Goal: Task Accomplishment & Management: Manage account settings

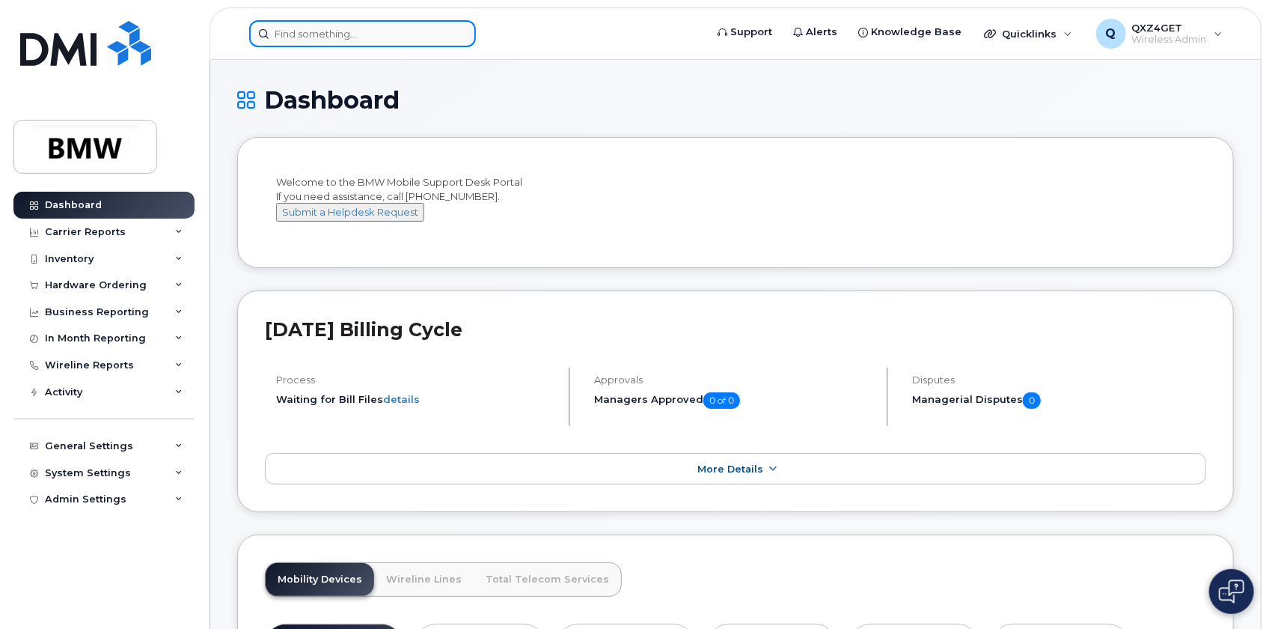
click at [447, 37] on input at bounding box center [362, 33] width 227 height 27
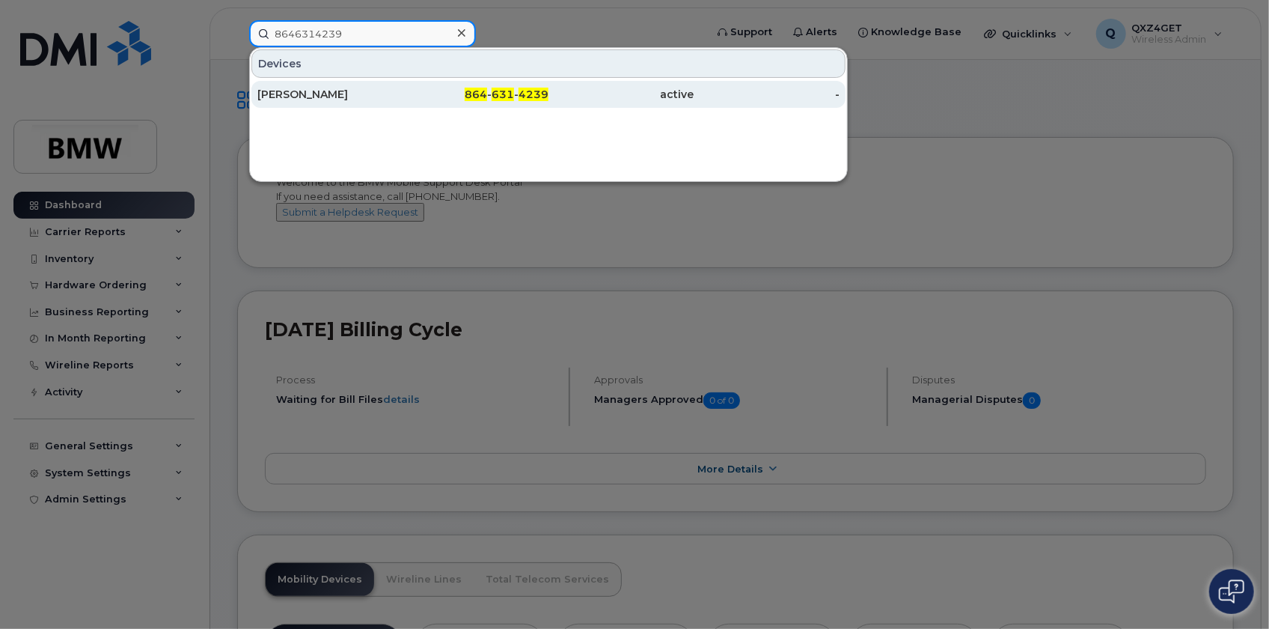
type input "8646314239"
click at [341, 88] on div "Martin Da Silva" at bounding box center [330, 94] width 146 height 15
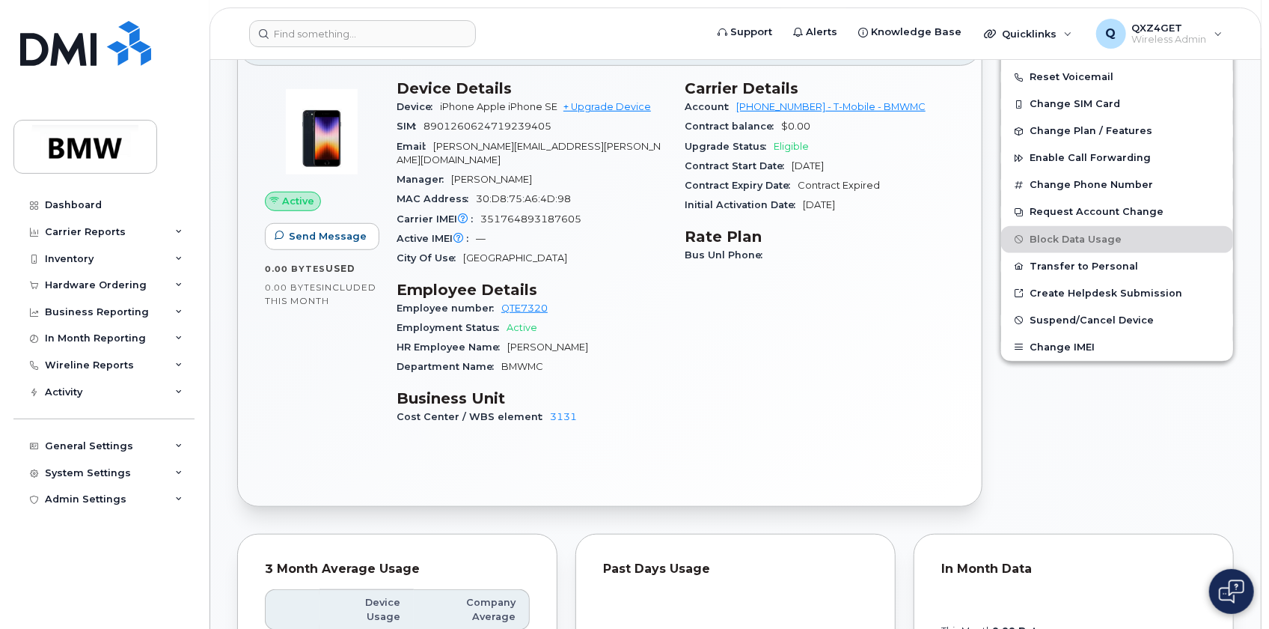
scroll to position [544, 0]
drag, startPoint x: 590, startPoint y: 202, endPoint x: 479, endPoint y: 204, distance: 110.8
click at [479, 209] on div "Carrier IMEI Carrier IMEI is reported during the last billing cycle or change o…" at bounding box center [532, 218] width 270 height 19
copy span "351764893187605"
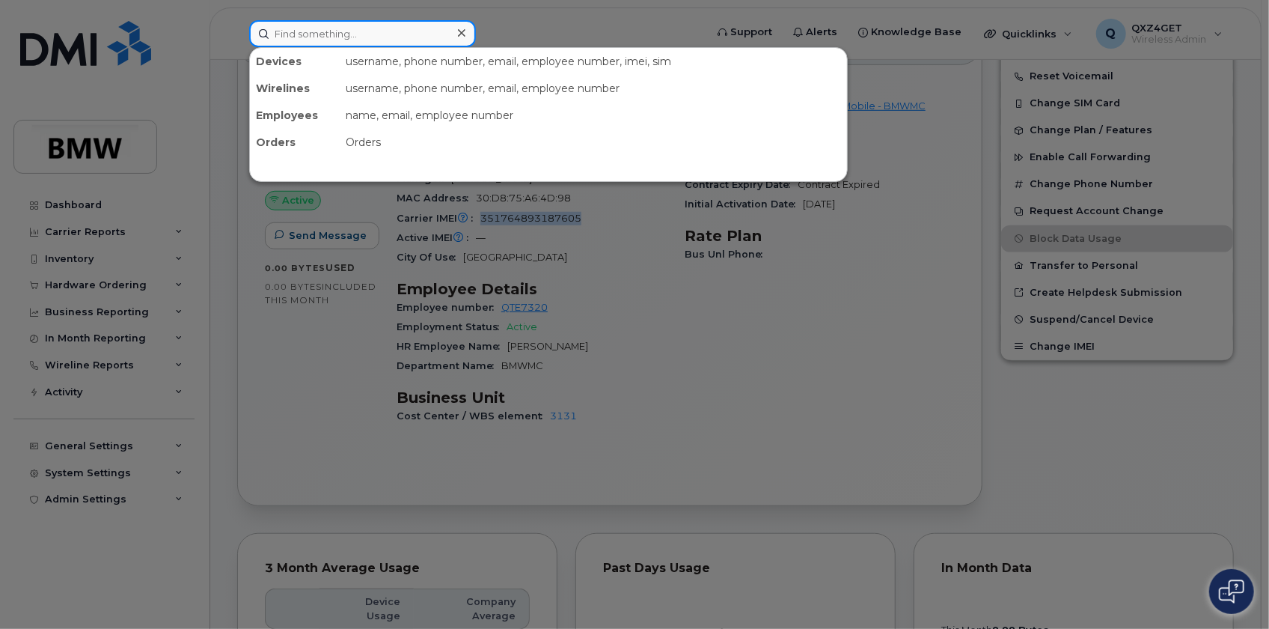
click at [316, 24] on input at bounding box center [362, 33] width 227 height 27
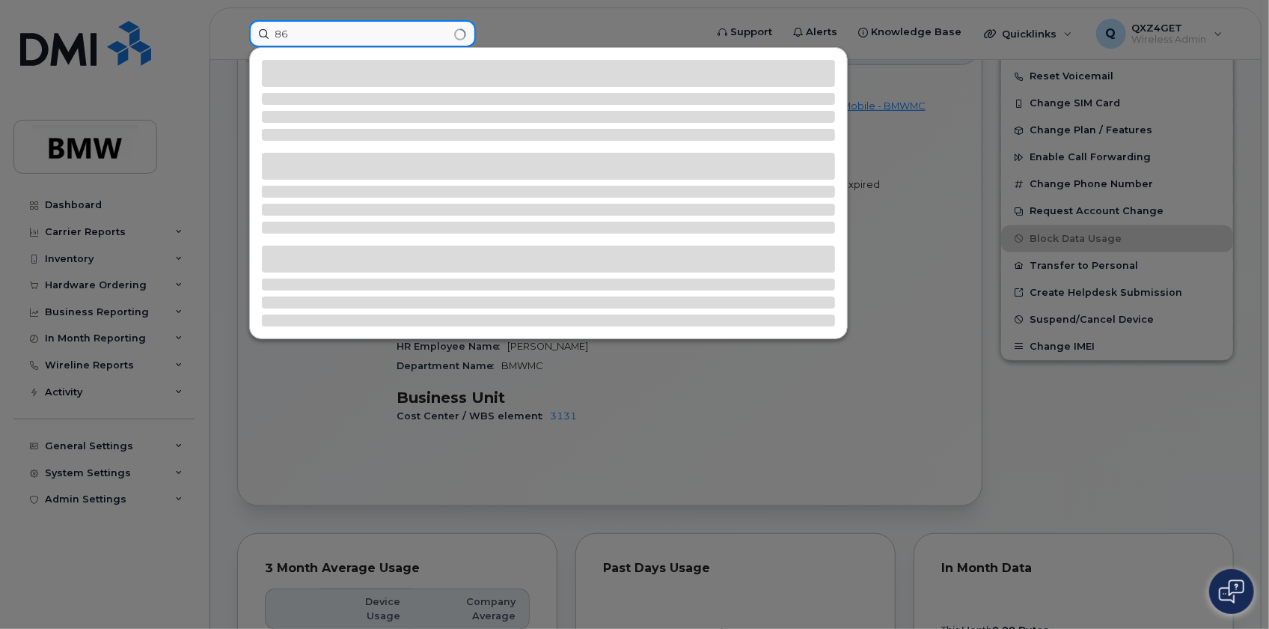
type input "8"
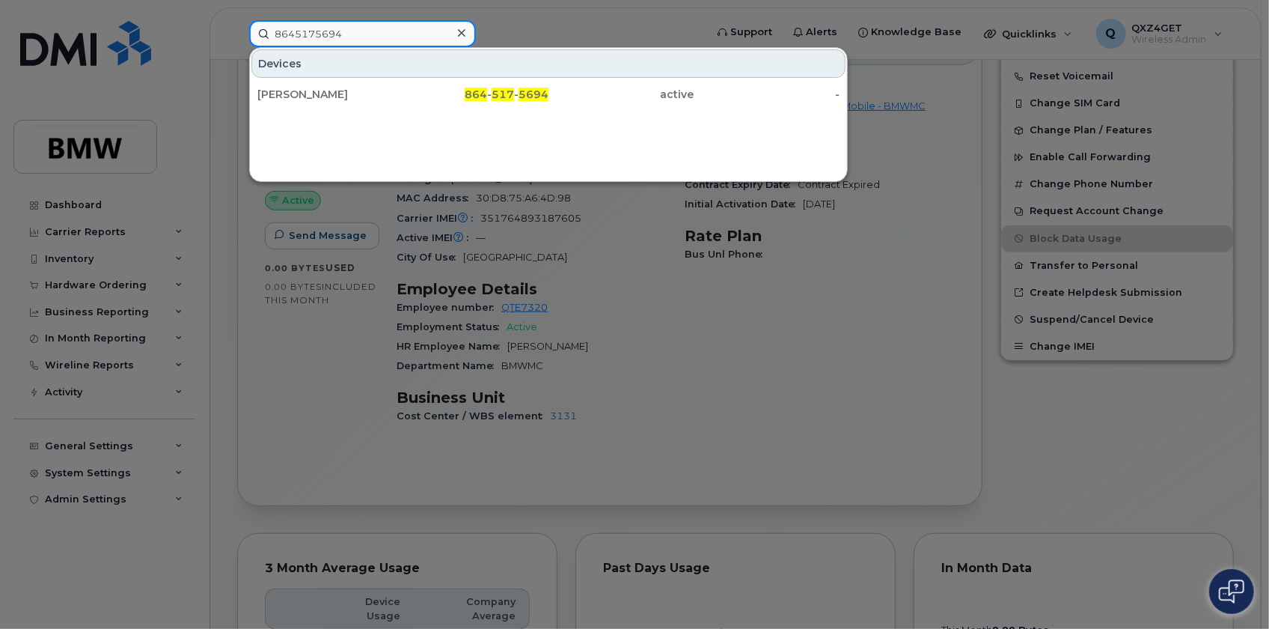
type input "8645175694"
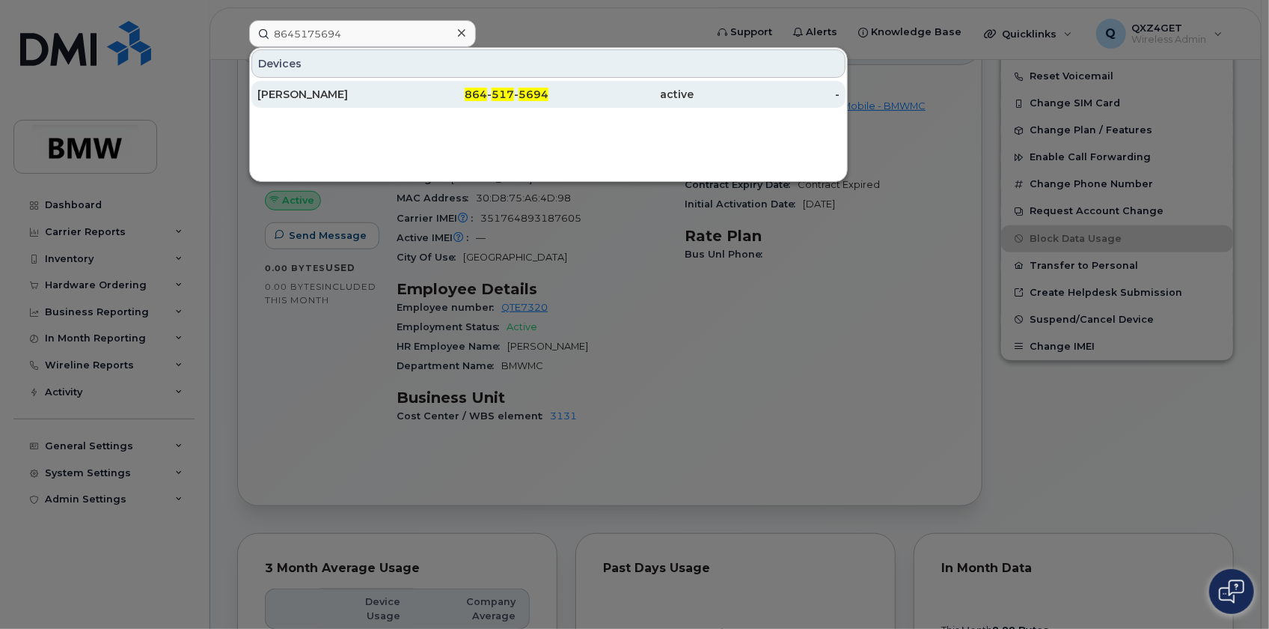
click at [307, 92] on div "Stefan Krein" at bounding box center [330, 94] width 146 height 15
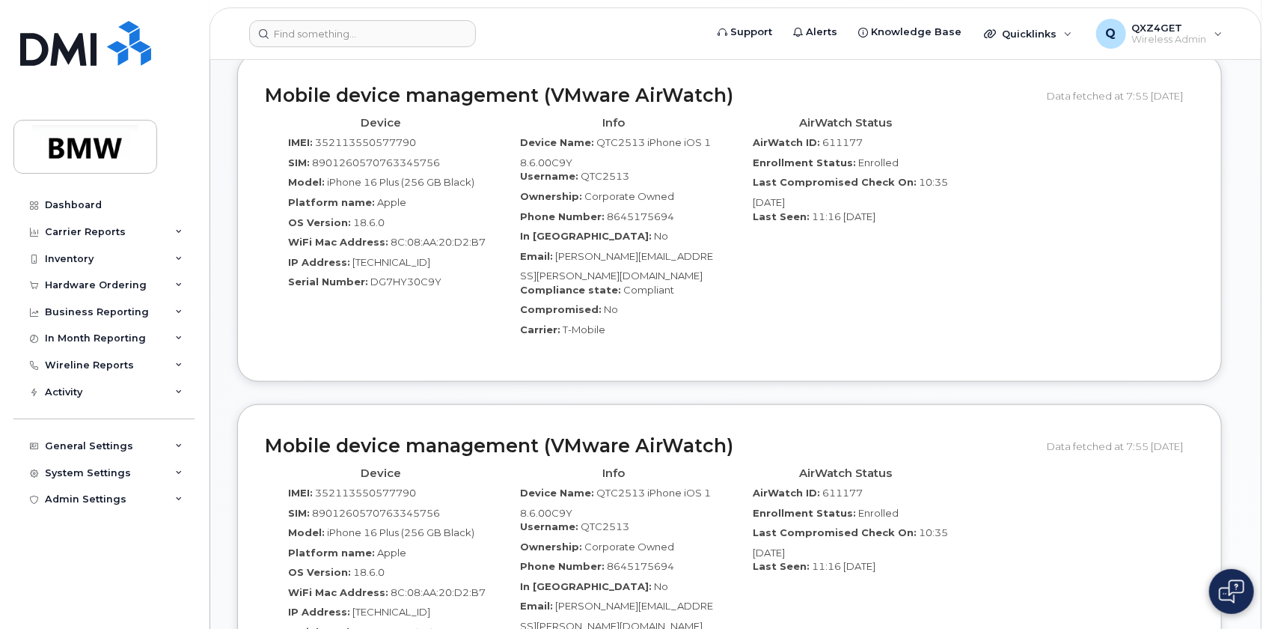
scroll to position [816, 0]
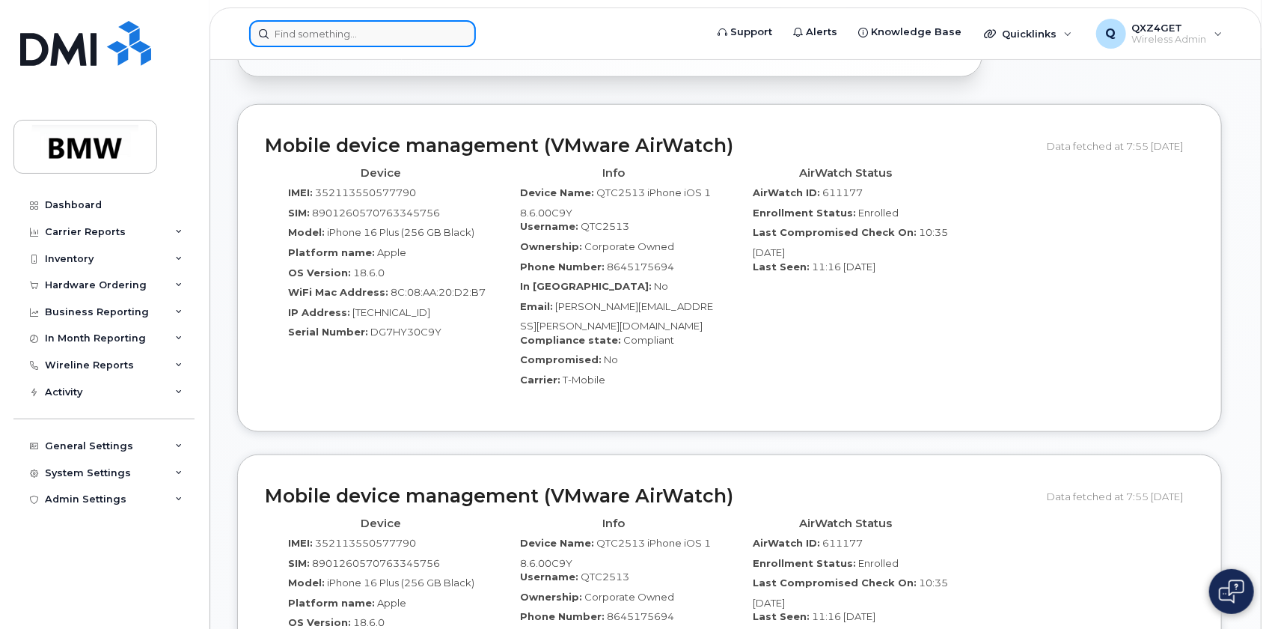
click at [355, 36] on input at bounding box center [362, 33] width 227 height 27
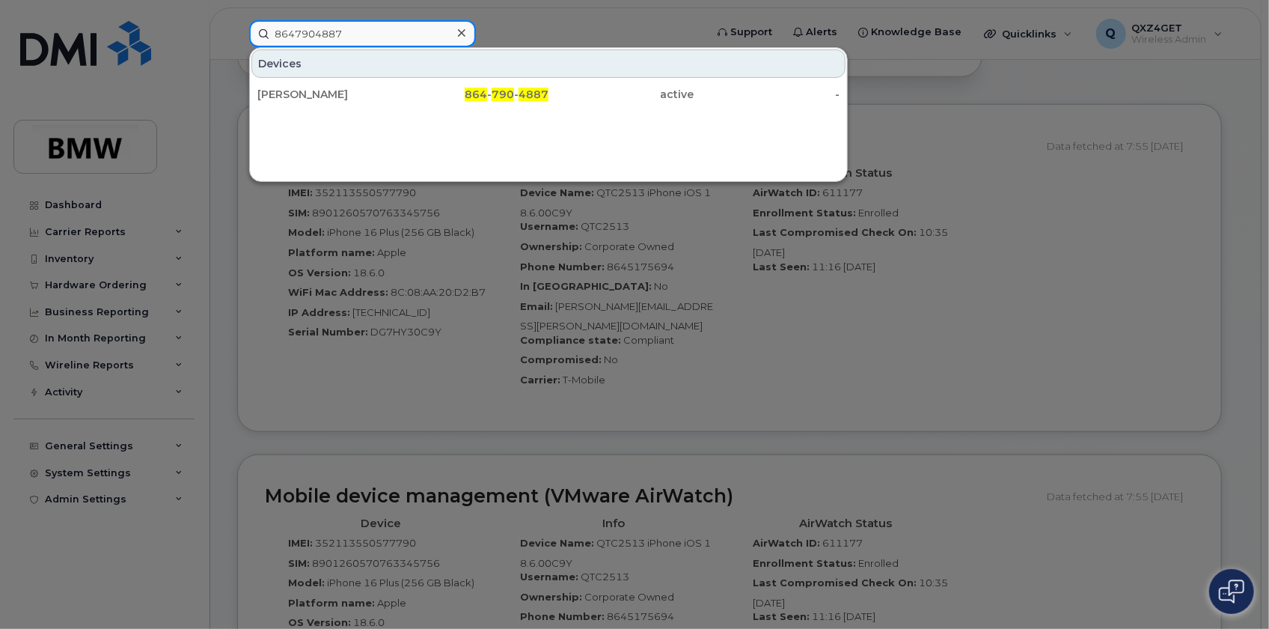
type input "8647904887"
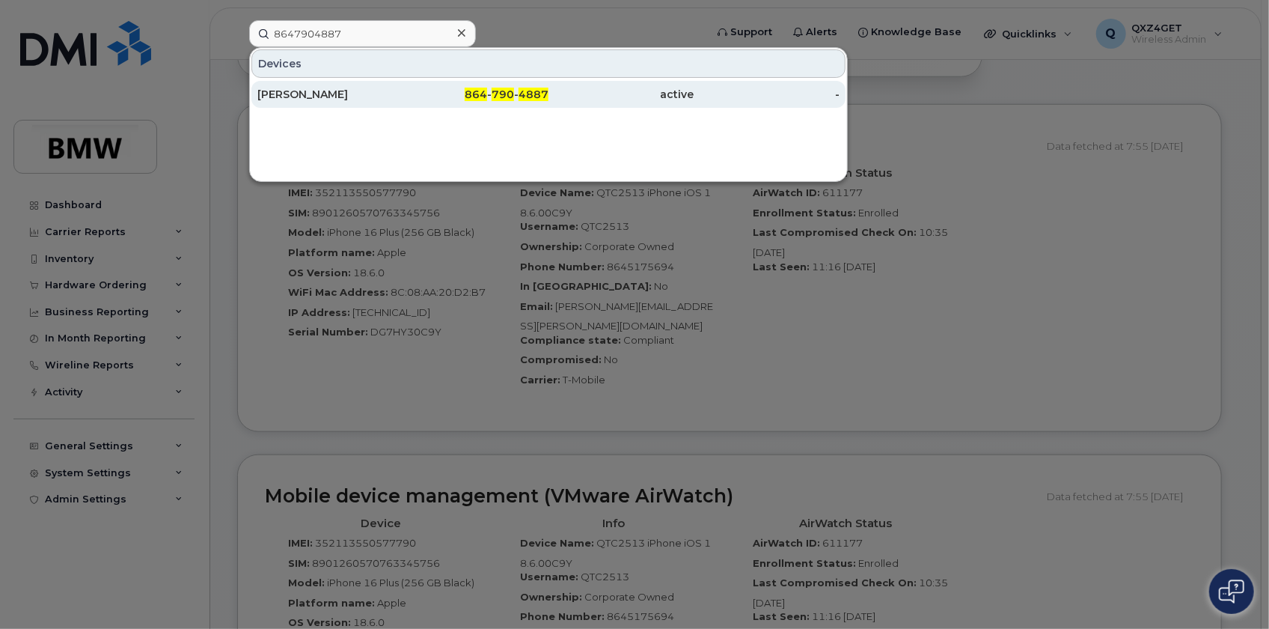
click at [295, 91] on div "[PERSON_NAME]" at bounding box center [330, 94] width 146 height 15
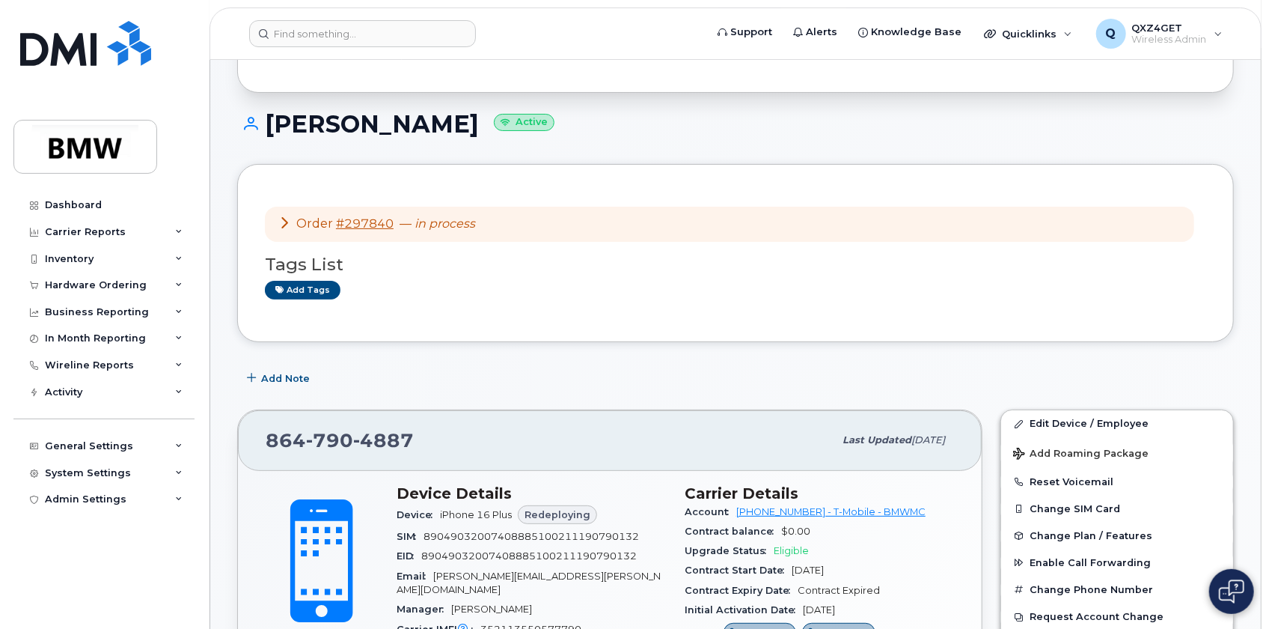
scroll to position [35, 0]
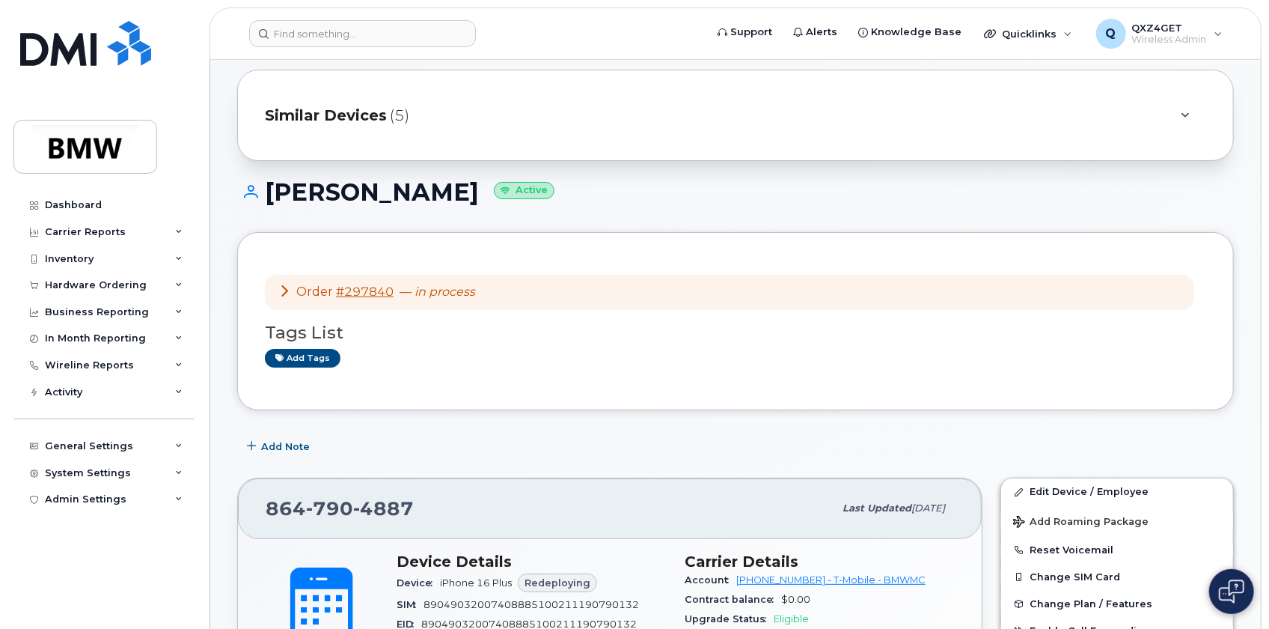
click at [353, 114] on span "Similar Devices" at bounding box center [326, 116] width 122 height 22
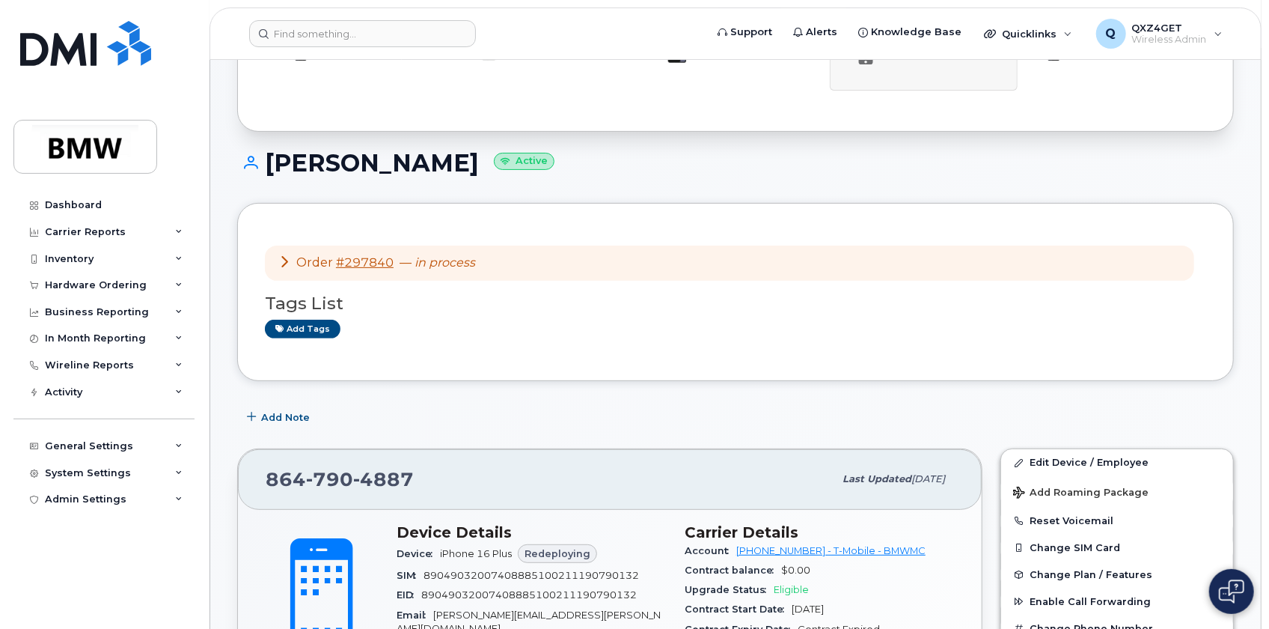
scroll to position [204, 0]
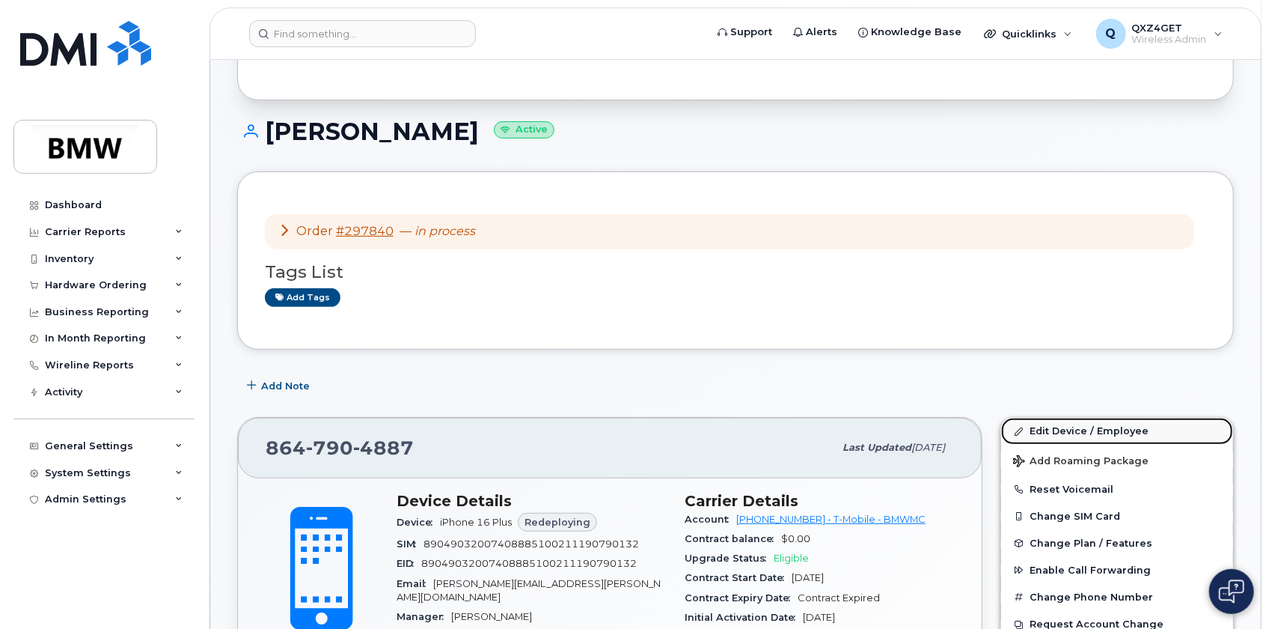
click at [1051, 429] on link "Edit Device / Employee" at bounding box center [1117, 431] width 232 height 27
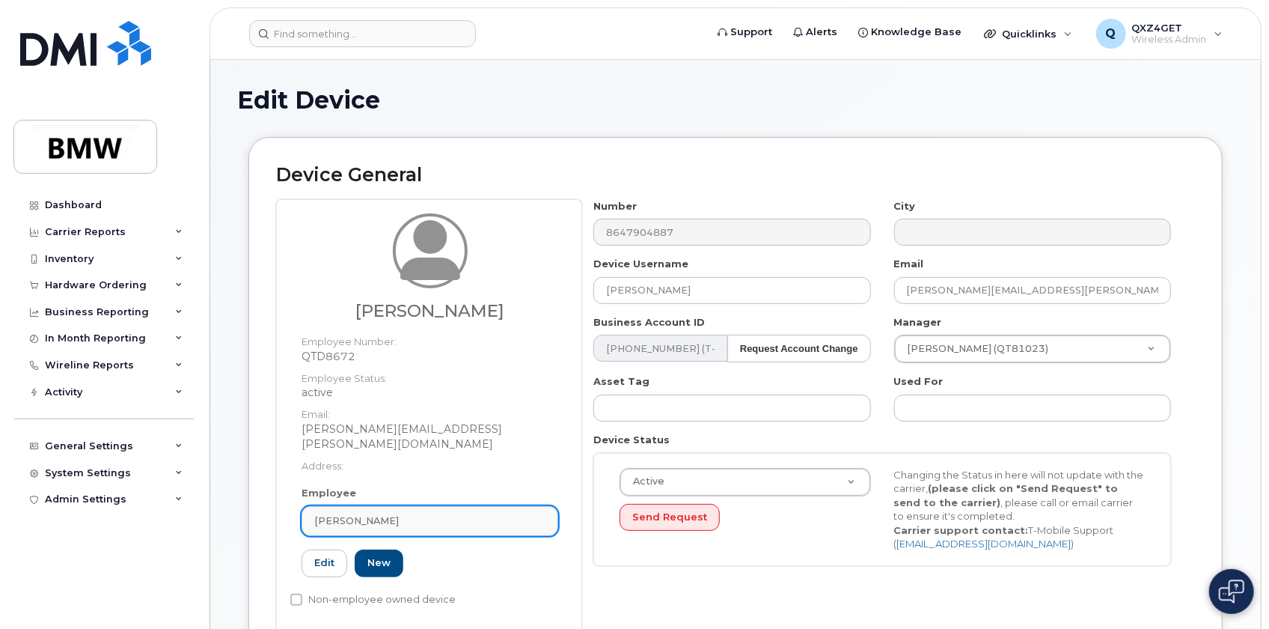
click at [391, 513] on div "[PERSON_NAME]" at bounding box center [429, 520] width 231 height 14
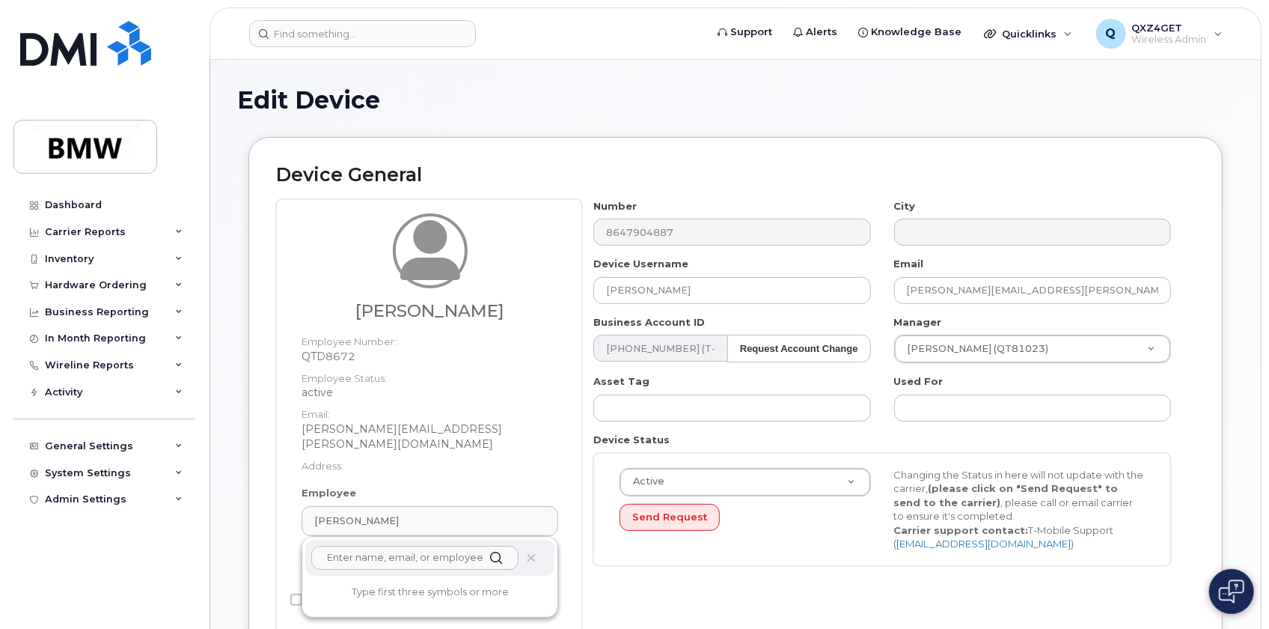
click at [380, 546] on input "text" at bounding box center [414, 558] width 207 height 24
paste input "[PERSON_NAME]"
click at [326, 546] on input "[PERSON_NAME]" at bounding box center [414, 558] width 207 height 24
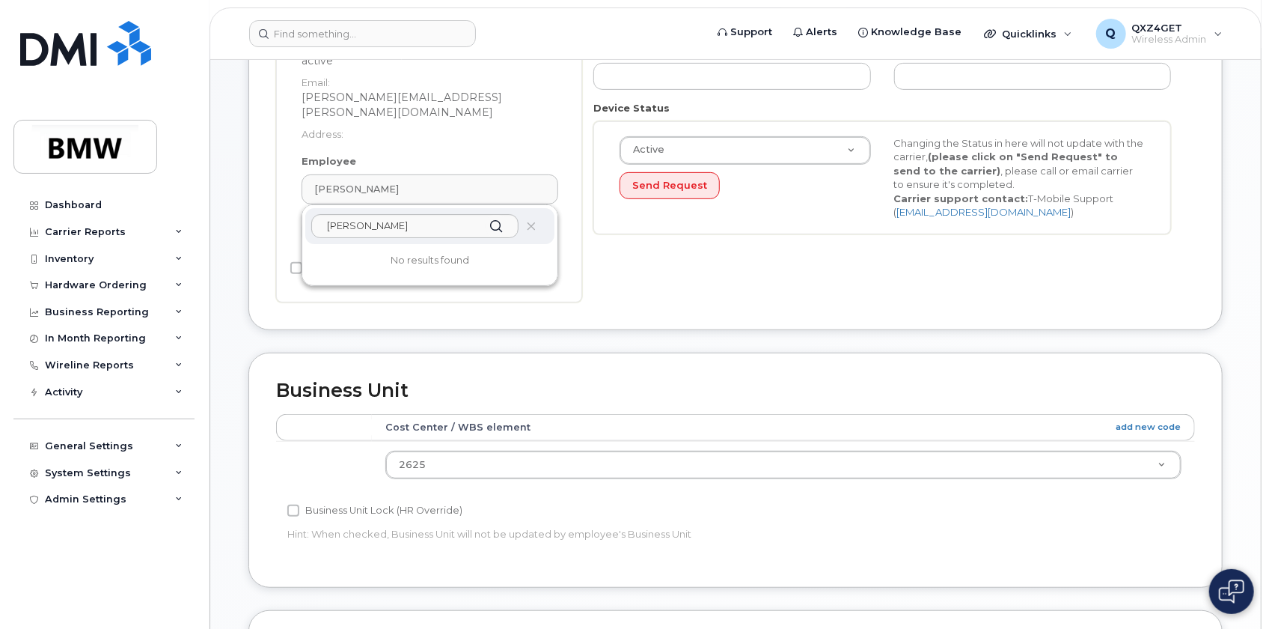
scroll to position [272, 0]
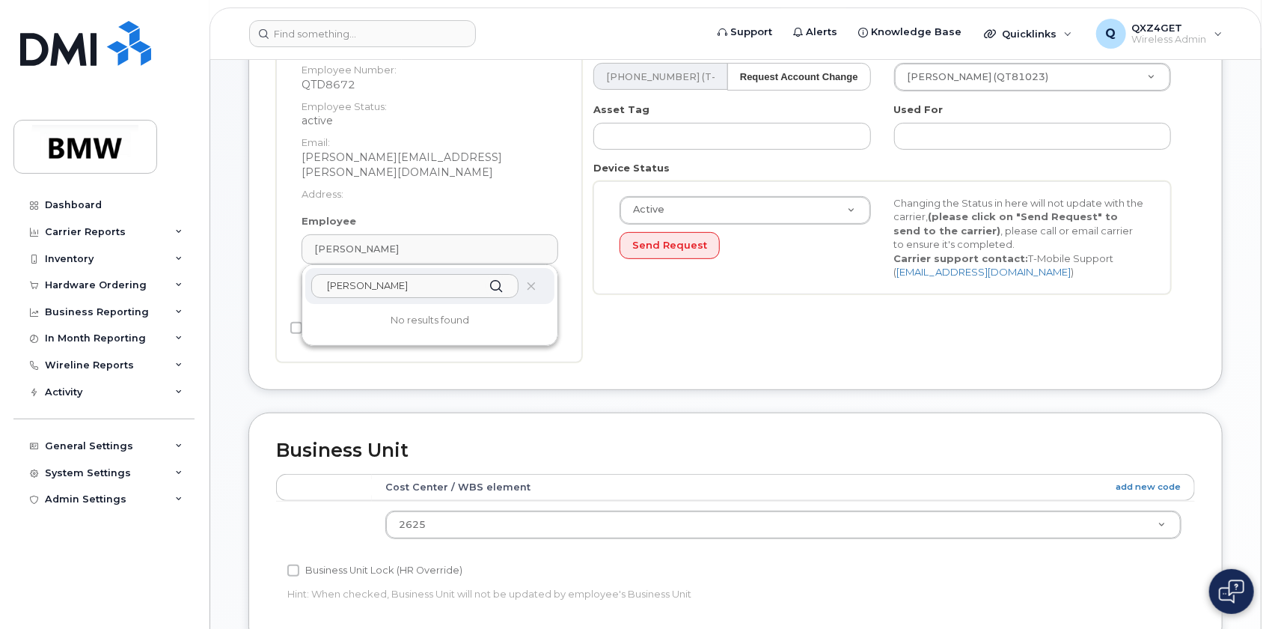
click at [423, 274] on input "[PERSON_NAME]" at bounding box center [414, 286] width 207 height 24
drag, startPoint x: 424, startPoint y: 269, endPoint x: 192, endPoint y: 272, distance: 232.0
click at [210, 272] on div "Support Alerts Knowledge Base Quicklinks Suspend / Cancel Device Change SIM Car…" at bounding box center [736, 428] width 1052 height 1281
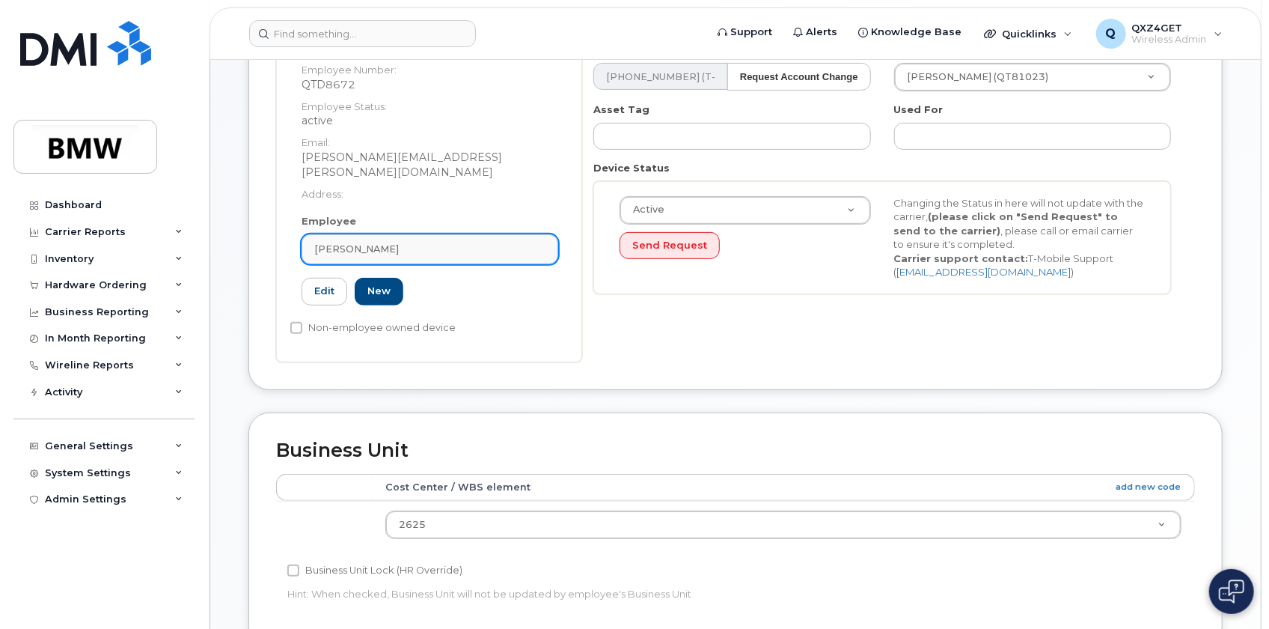
click at [350, 242] on span "Nicholas Xanos" at bounding box center [356, 249] width 85 height 14
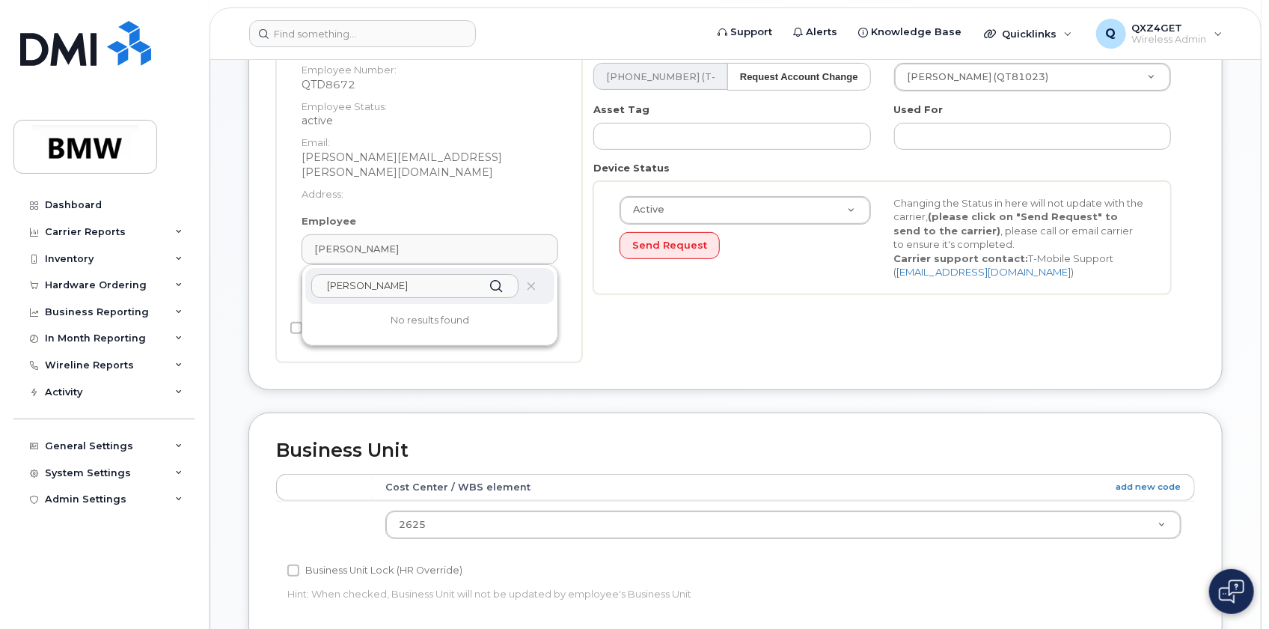
paste input ".Albinski@bmw.de"
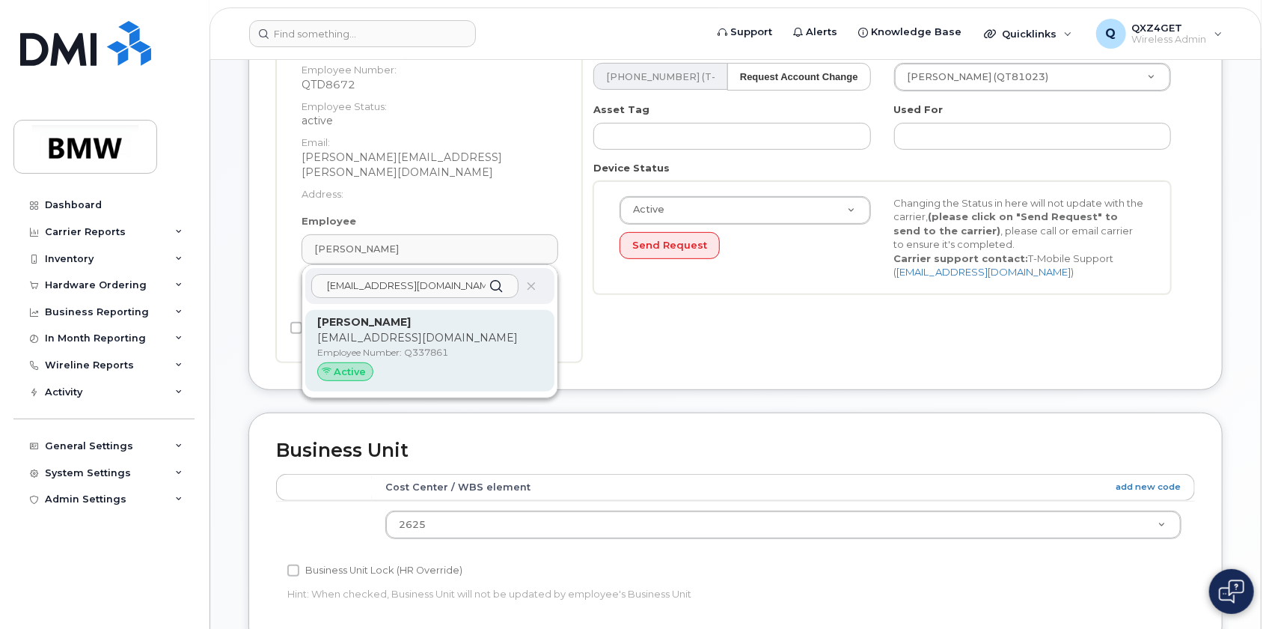
type input "Bartlomiej.Albinski@bmw.de"
click at [372, 330] on p "[EMAIL_ADDRESS][DOMAIN_NAME]" at bounding box center [429, 338] width 225 height 16
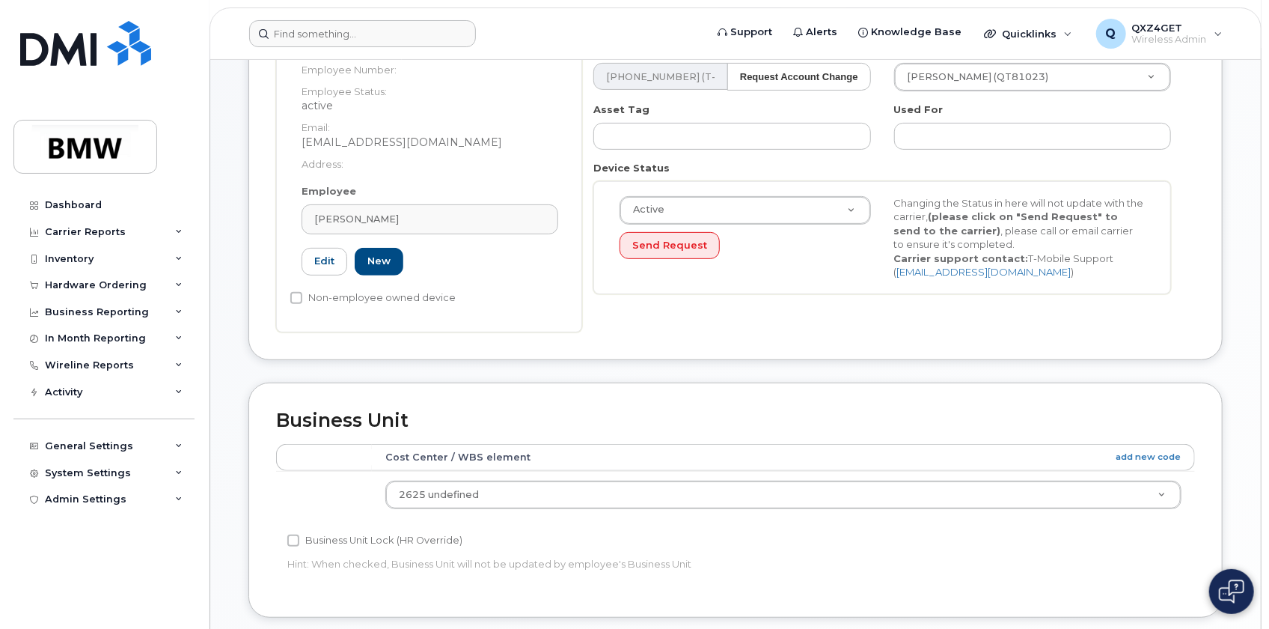
type input "Q337861"
type input "[PERSON_NAME]"
type input "[EMAIL_ADDRESS][DOMAIN_NAME]"
type input "29610048"
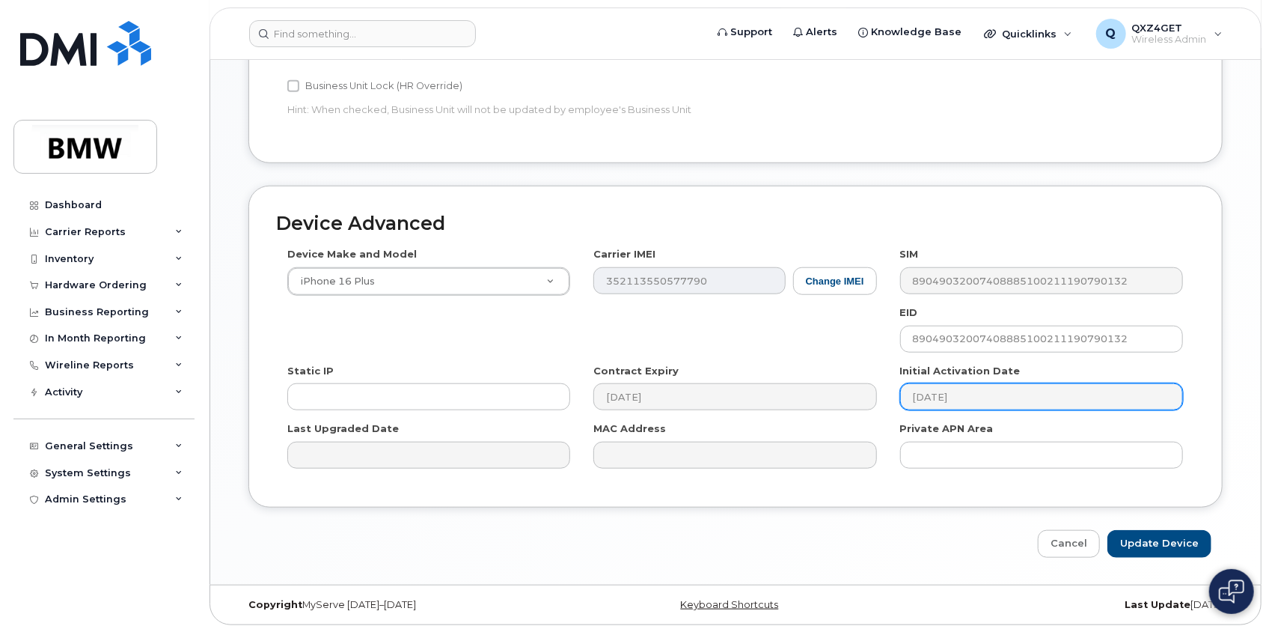
scroll to position [727, 0]
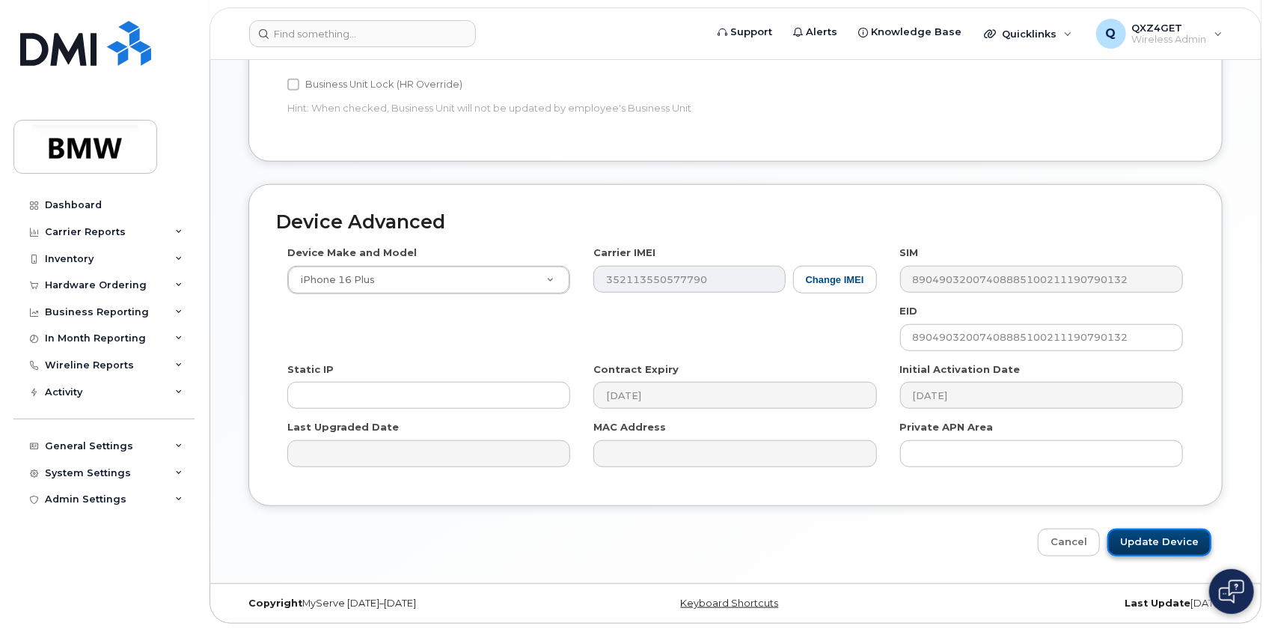
click at [1165, 540] on input "Update Device" at bounding box center [1160, 542] width 104 height 28
type input "Saving..."
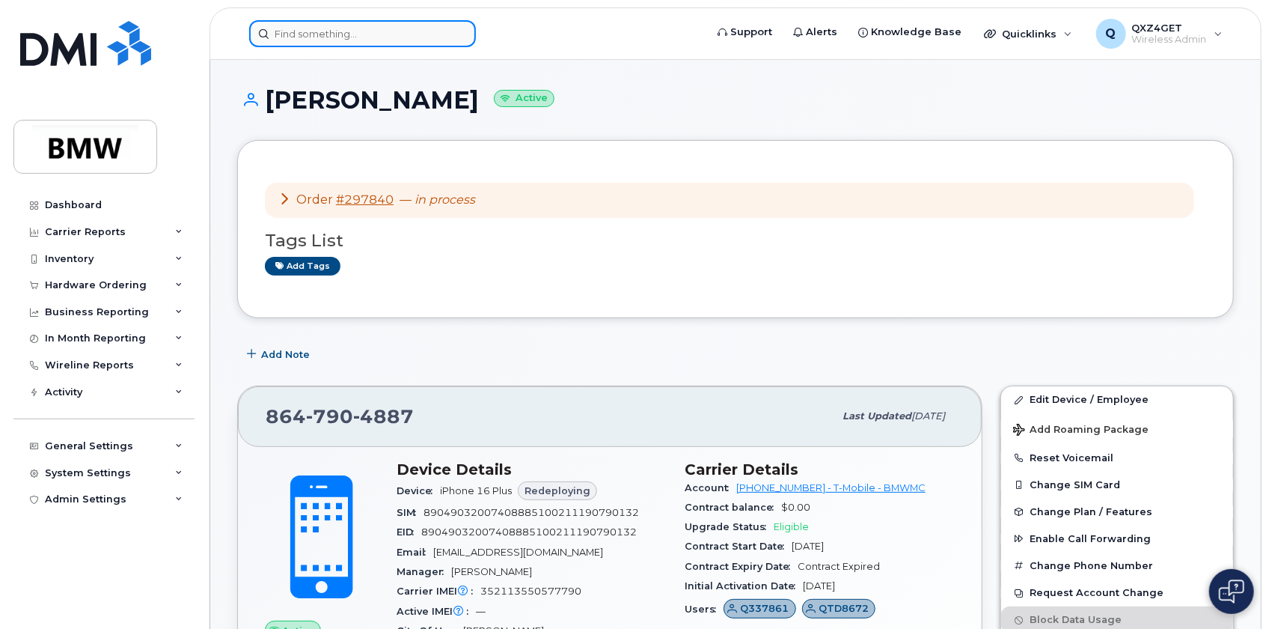
click at [345, 36] on input at bounding box center [362, 33] width 227 height 27
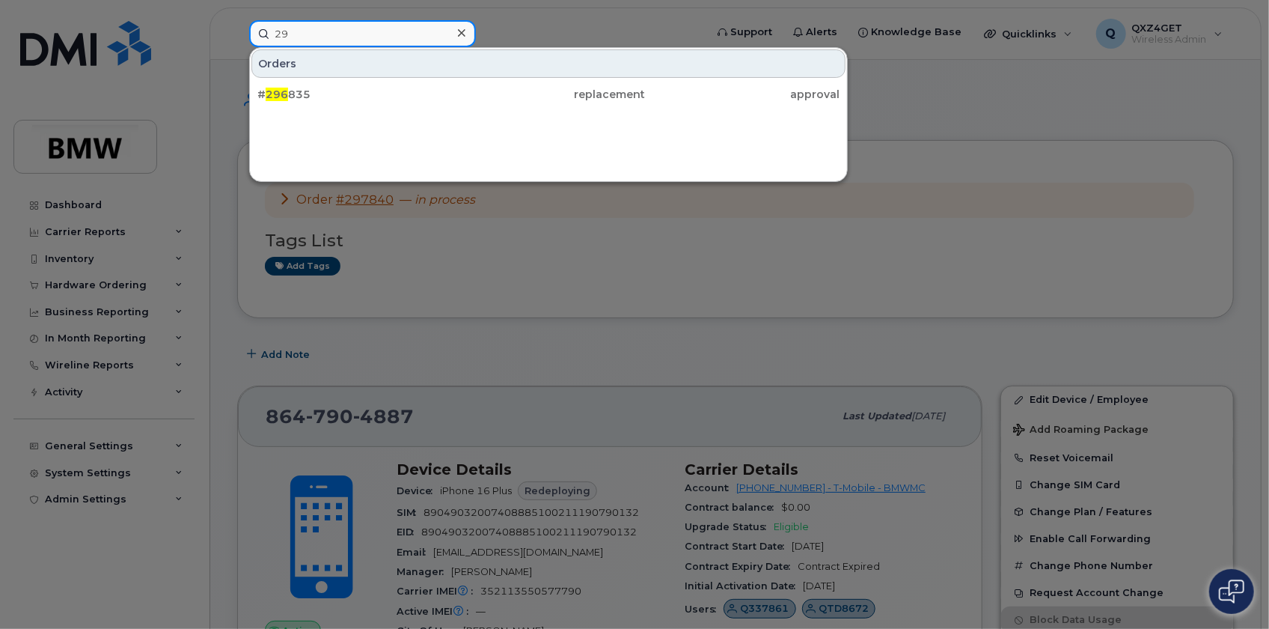
type input "2"
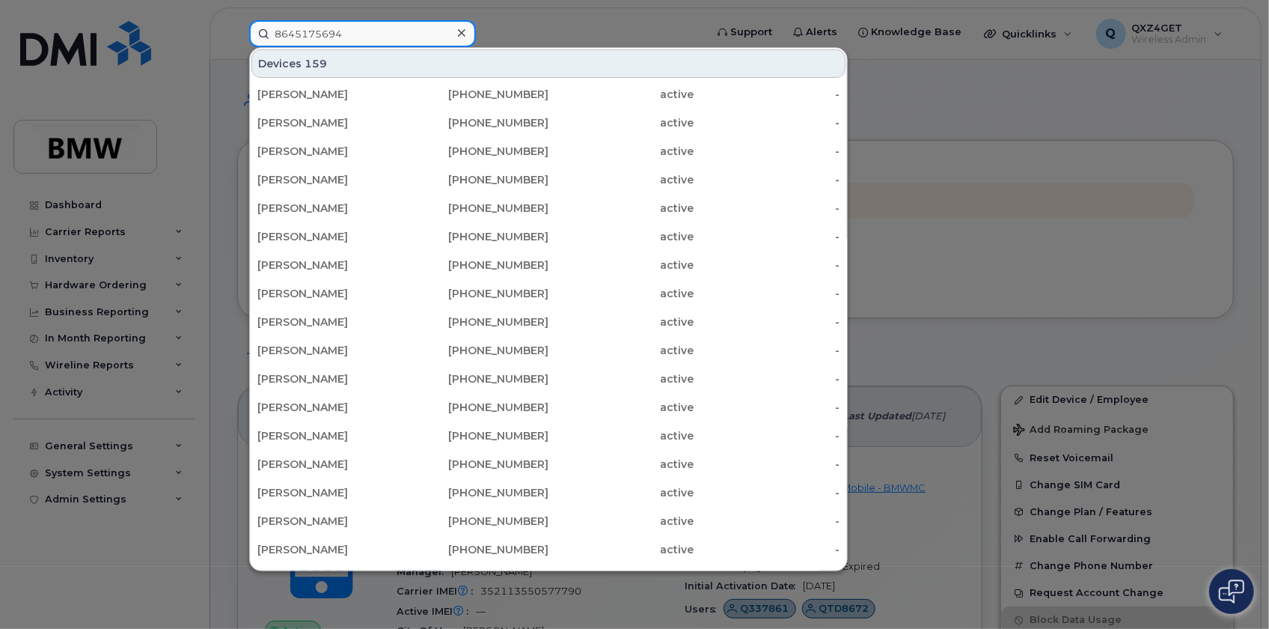
type input "8645175694"
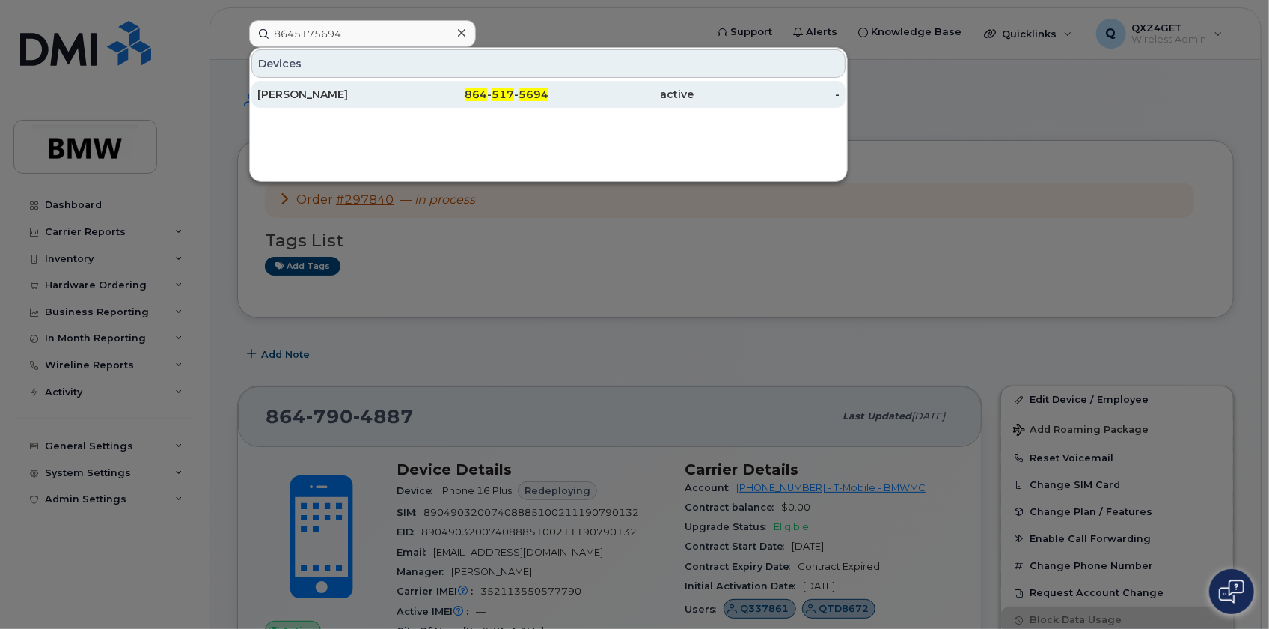
click at [299, 94] on div "Stefan Krein" at bounding box center [330, 94] width 146 height 15
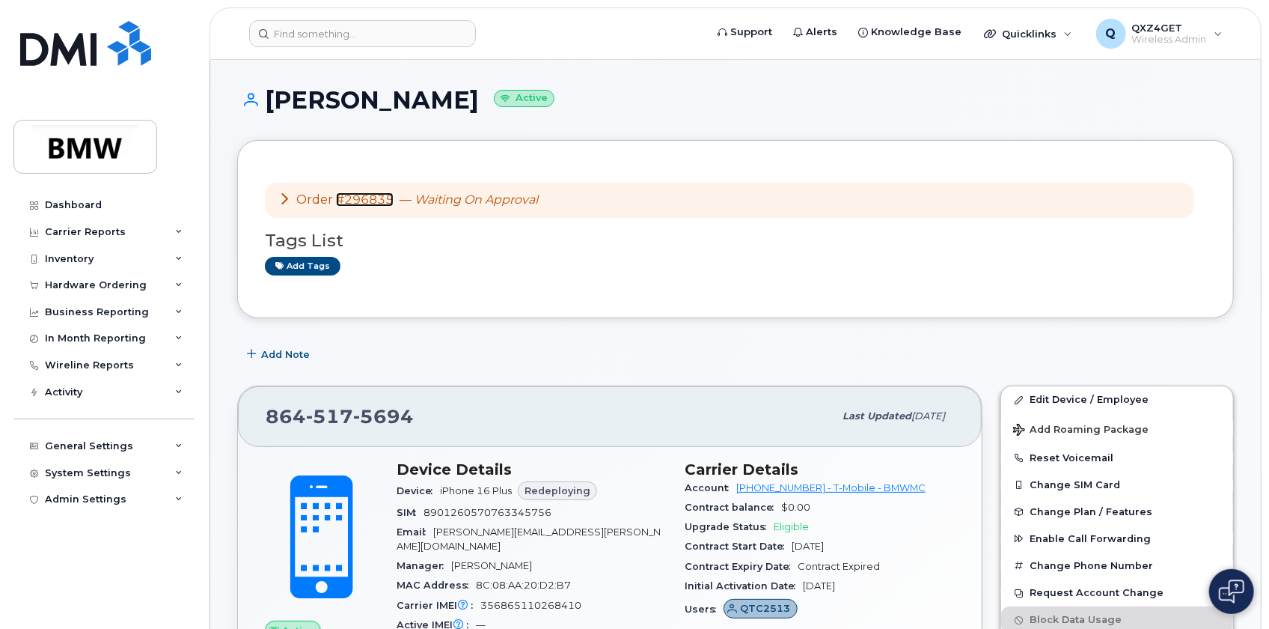
click at [373, 199] on link "#296835" at bounding box center [365, 199] width 58 height 14
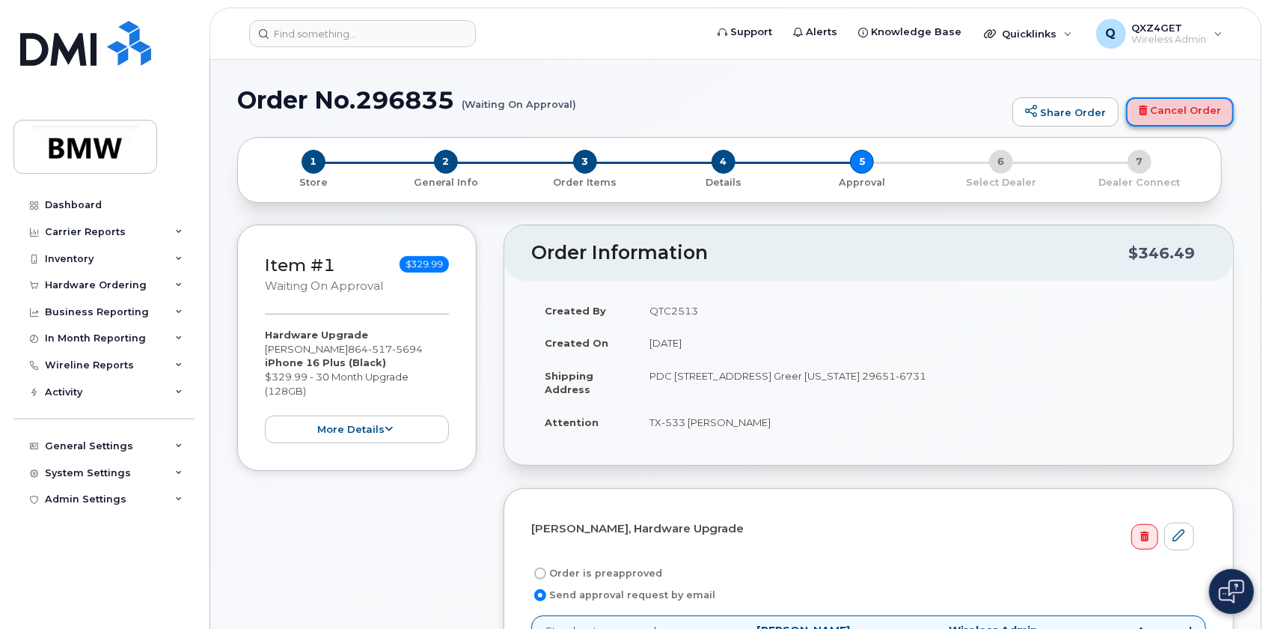
click at [1185, 112] on link "Cancel Order" at bounding box center [1180, 112] width 108 height 30
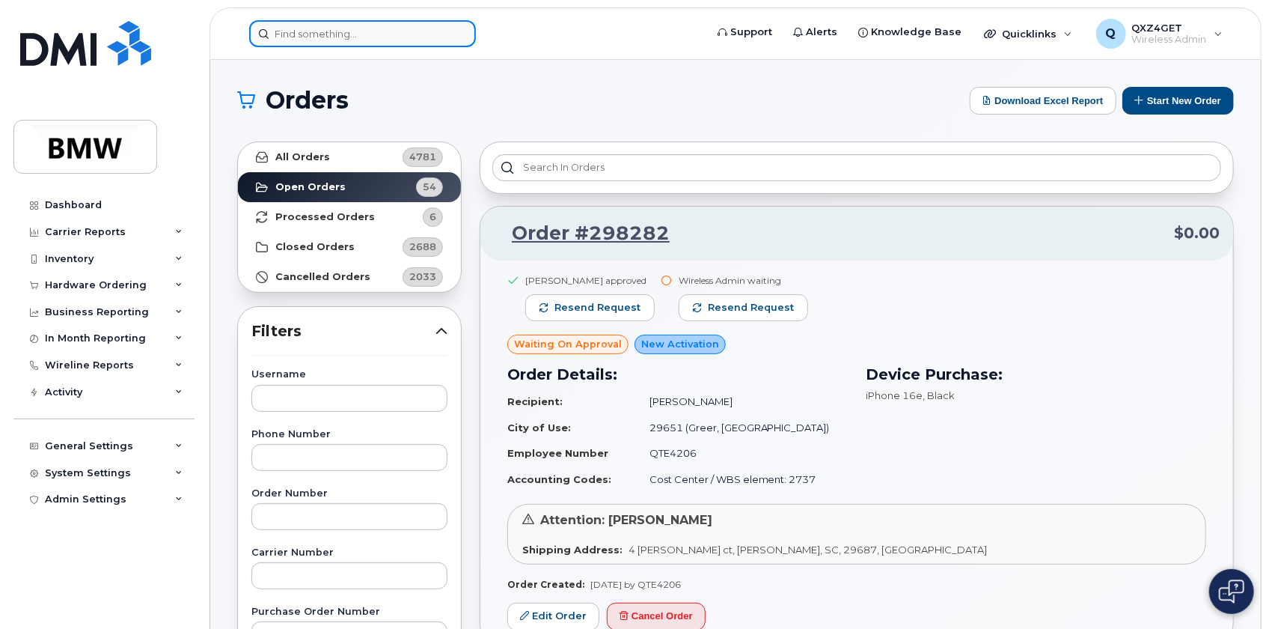
click at [287, 40] on input at bounding box center [362, 33] width 227 height 27
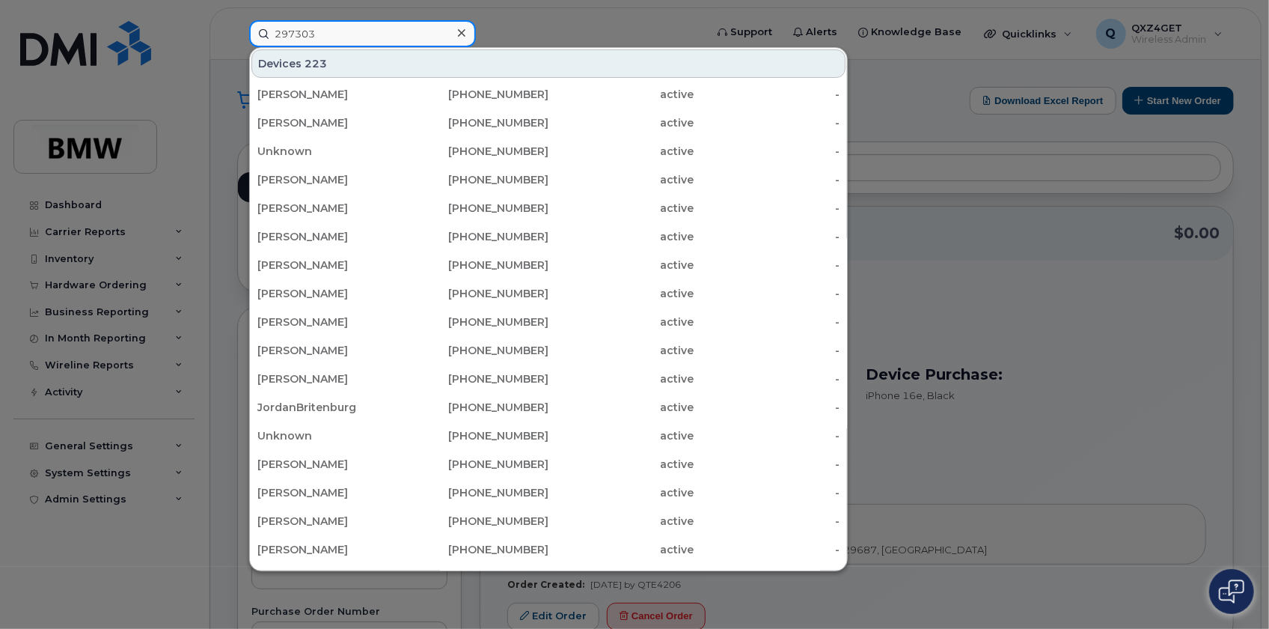
type input "297303"
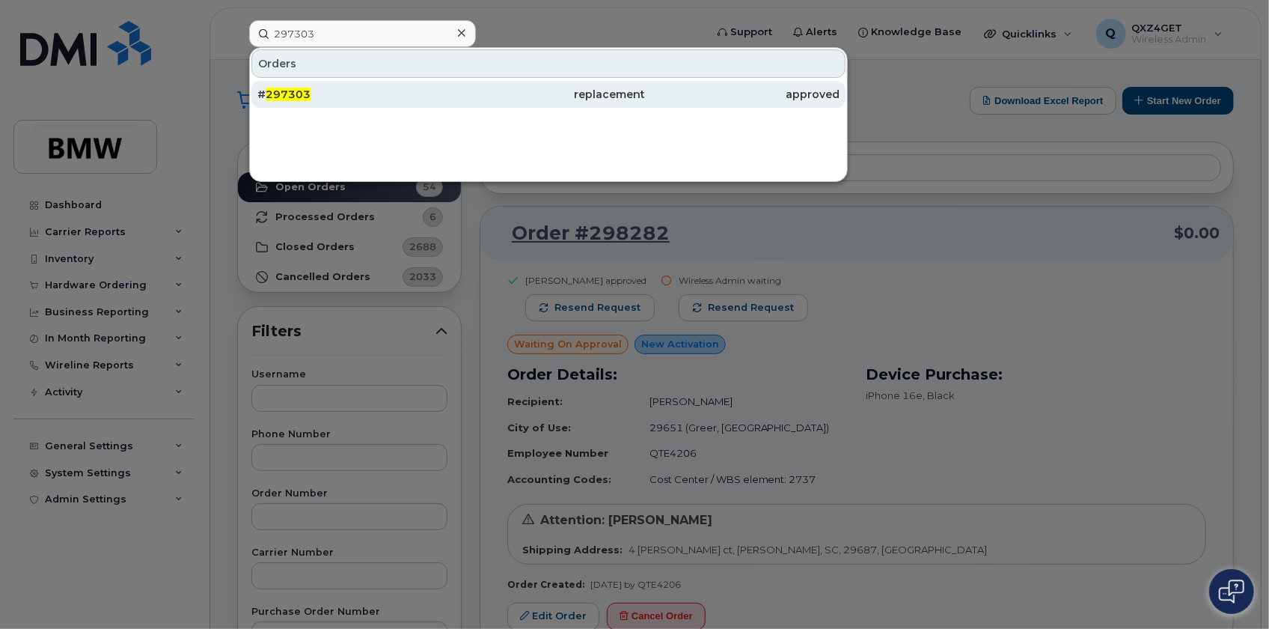
click at [313, 94] on div "# 297303" at bounding box center [354, 94] width 194 height 15
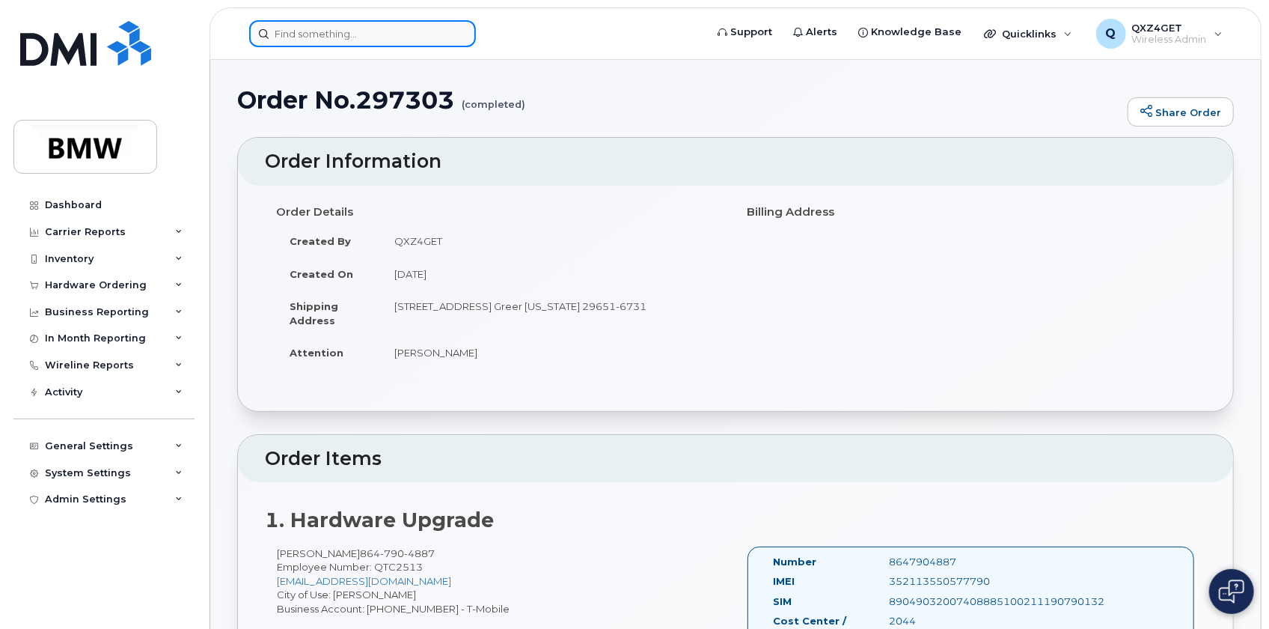
click at [349, 29] on input at bounding box center [362, 33] width 227 height 27
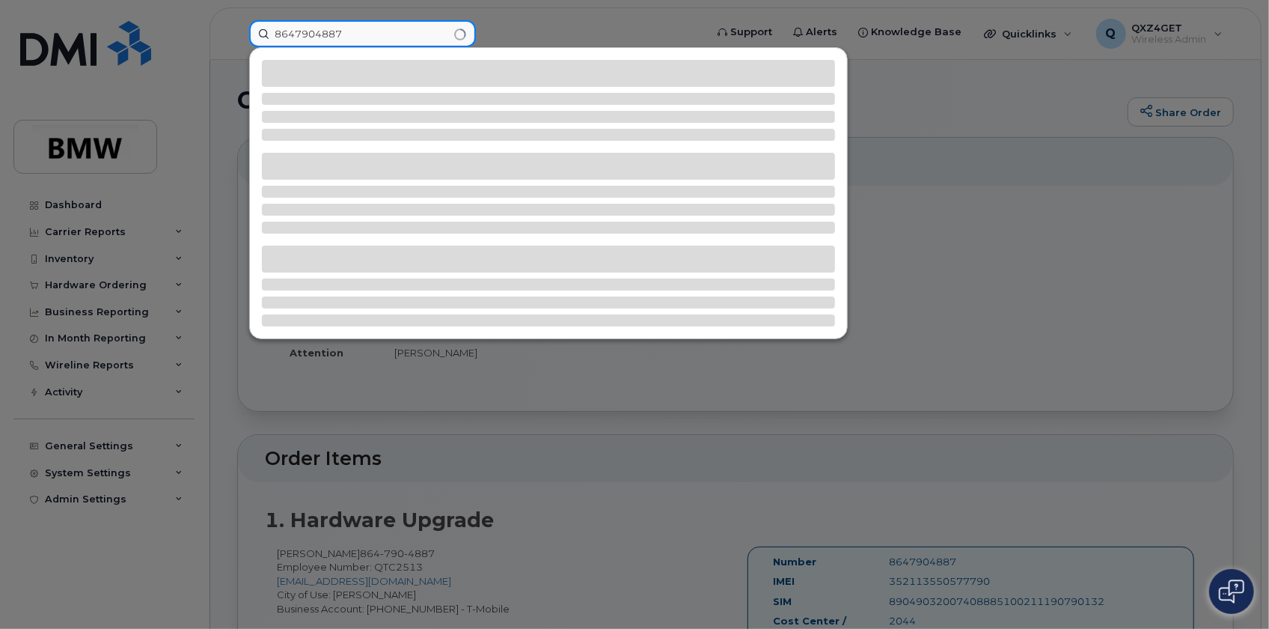
type input "8647904887"
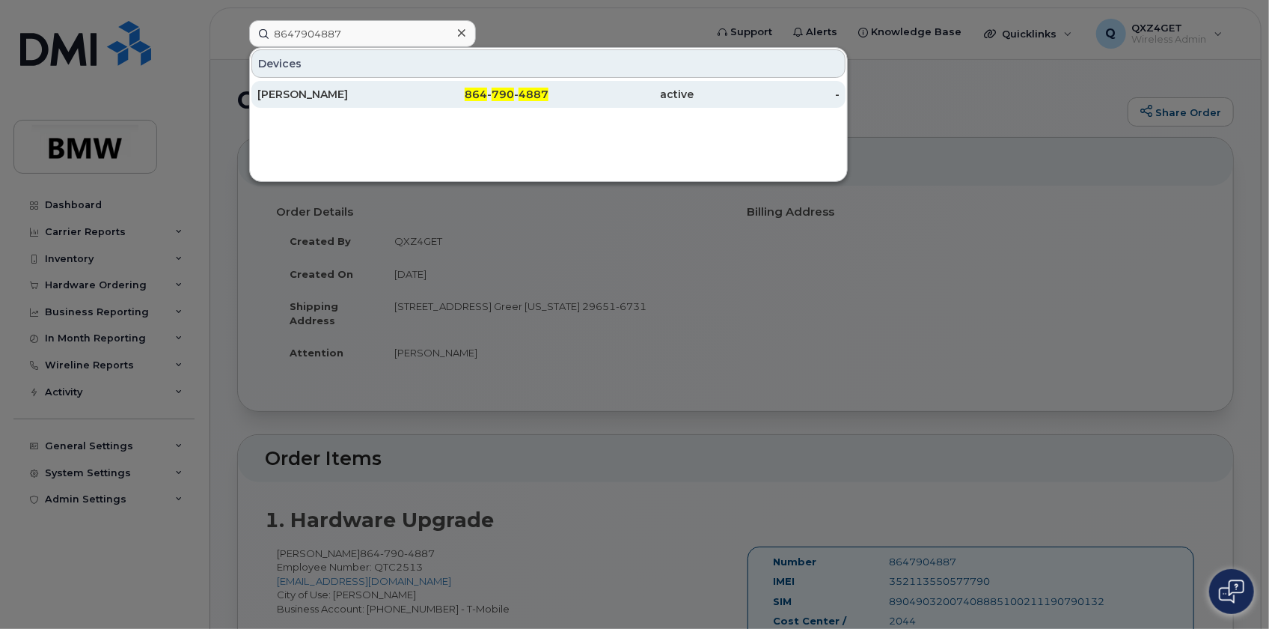
click at [309, 91] on div "[PERSON_NAME]" at bounding box center [330, 94] width 146 height 15
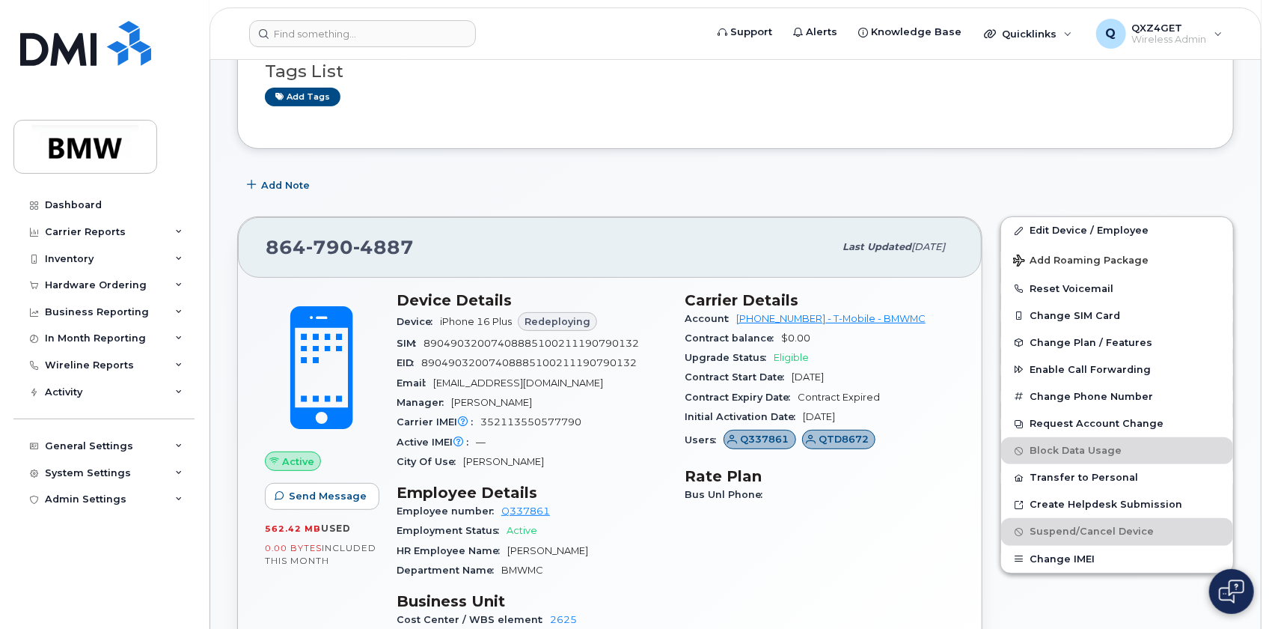
scroll to position [135, 0]
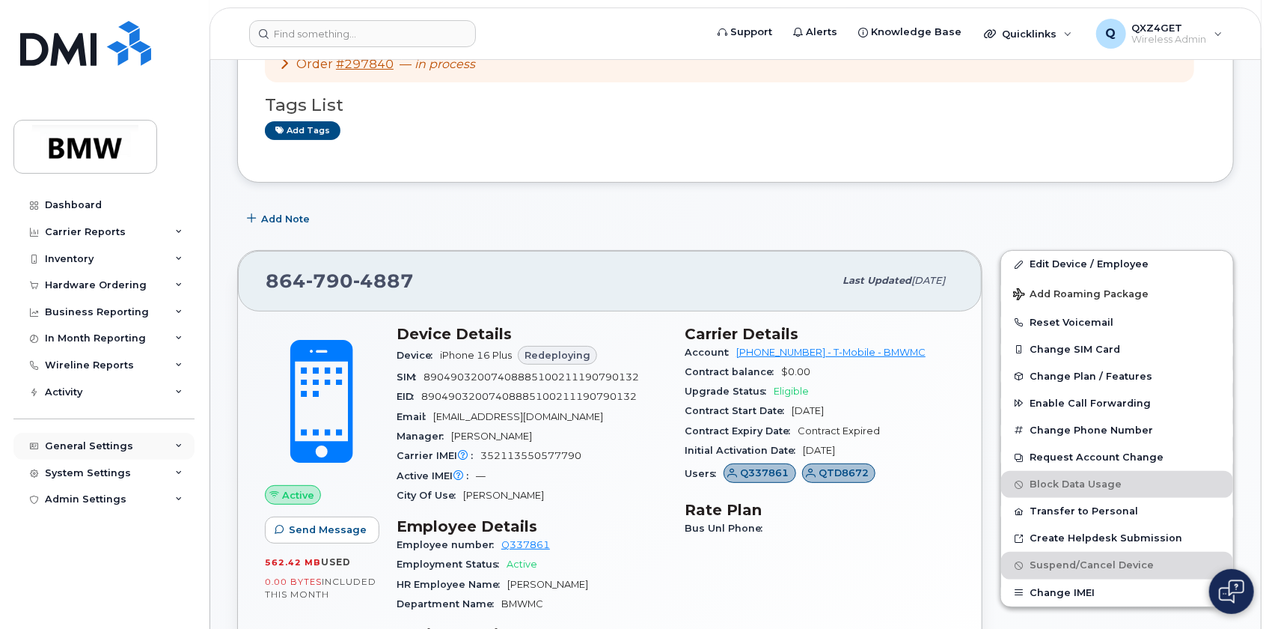
click at [90, 447] on div "General Settings" at bounding box center [89, 446] width 88 height 12
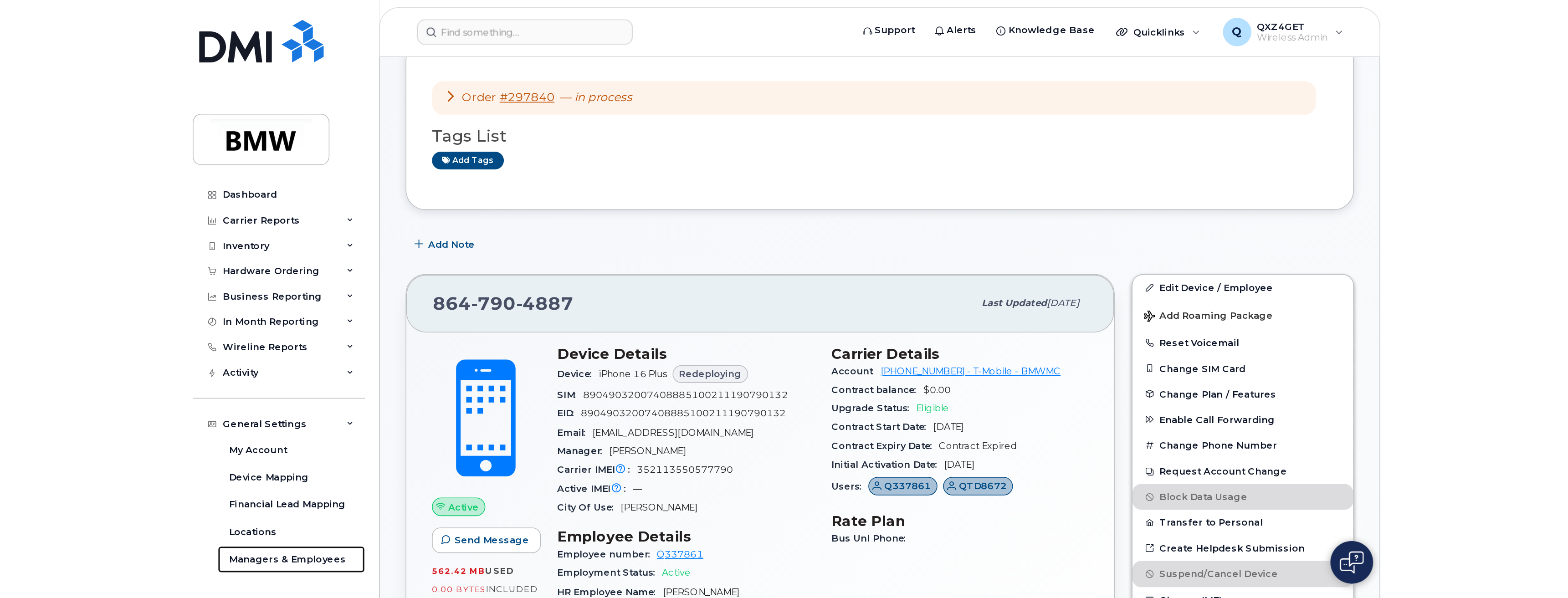
scroll to position [0, 0]
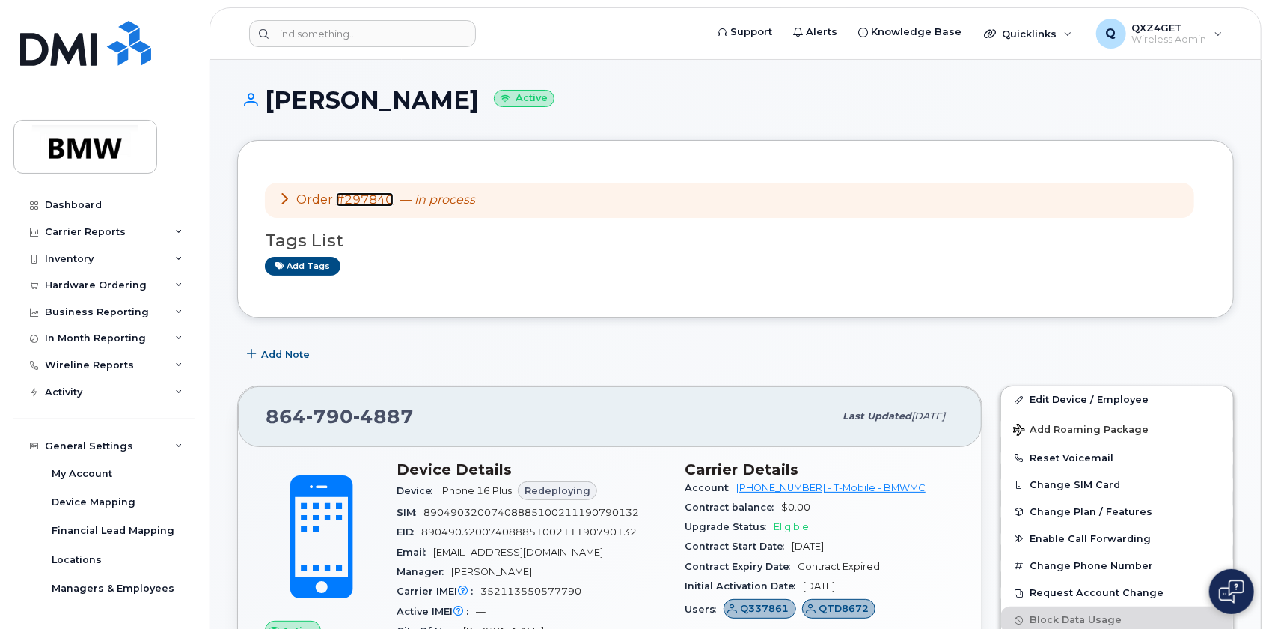
click at [366, 202] on link "#297840" at bounding box center [365, 199] width 58 height 14
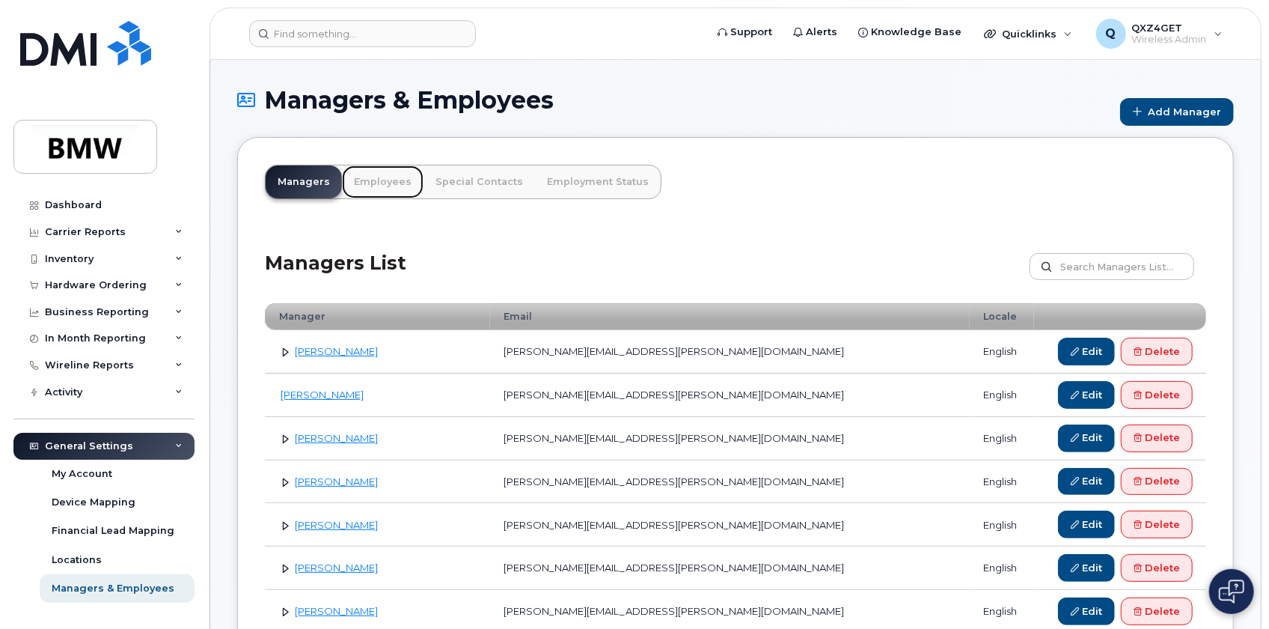
click at [388, 179] on link "Employees" at bounding box center [383, 181] width 82 height 33
click at [378, 181] on link "Employees" at bounding box center [383, 181] width 82 height 33
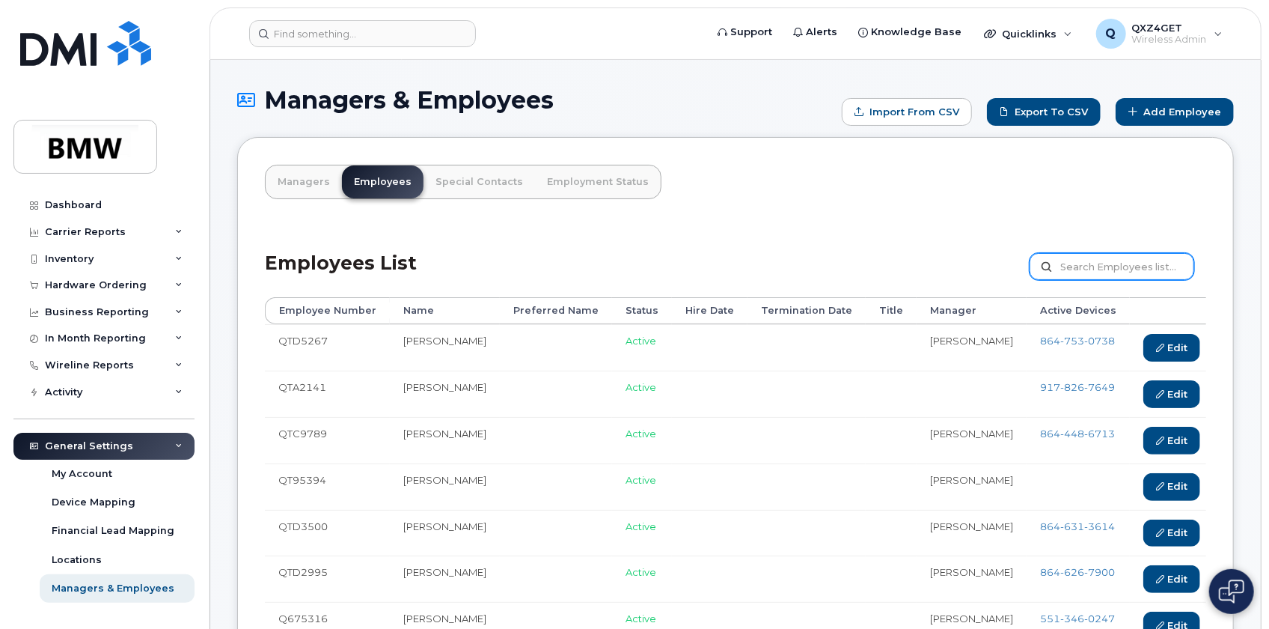
click at [1102, 264] on input "text" at bounding box center [1112, 266] width 165 height 27
click at [1103, 265] on input "text" at bounding box center [1112, 266] width 165 height 27
type input "Bartlomiej ALbinski"
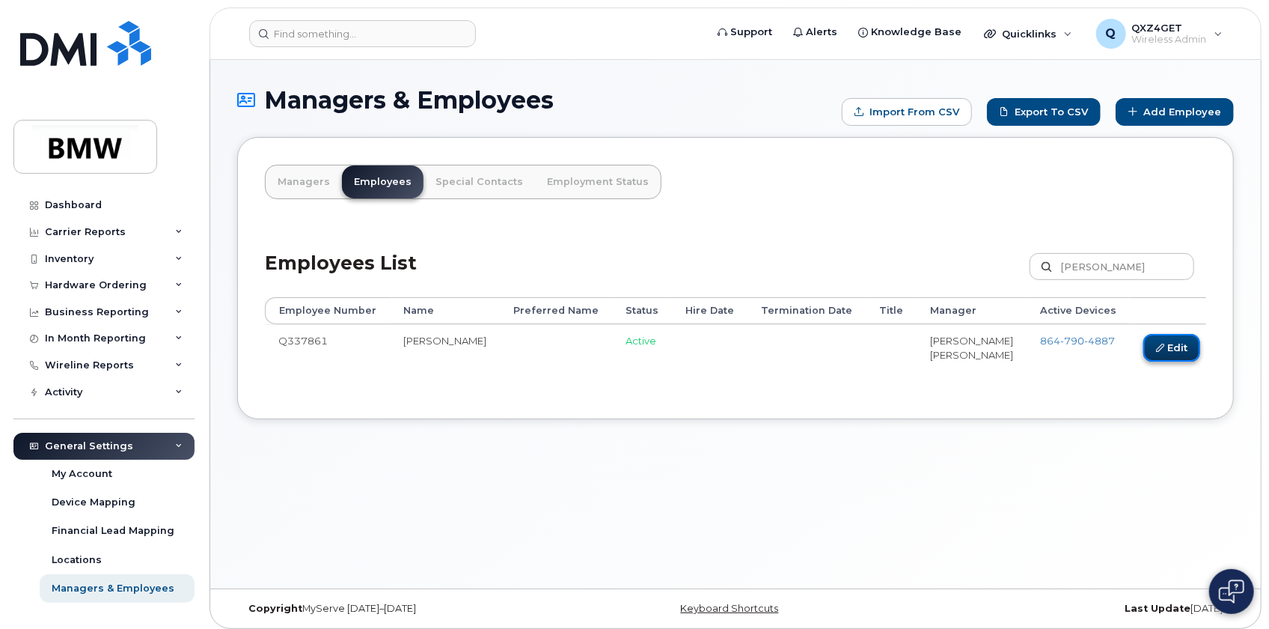
click at [1144, 350] on link "Edit" at bounding box center [1172, 348] width 57 height 28
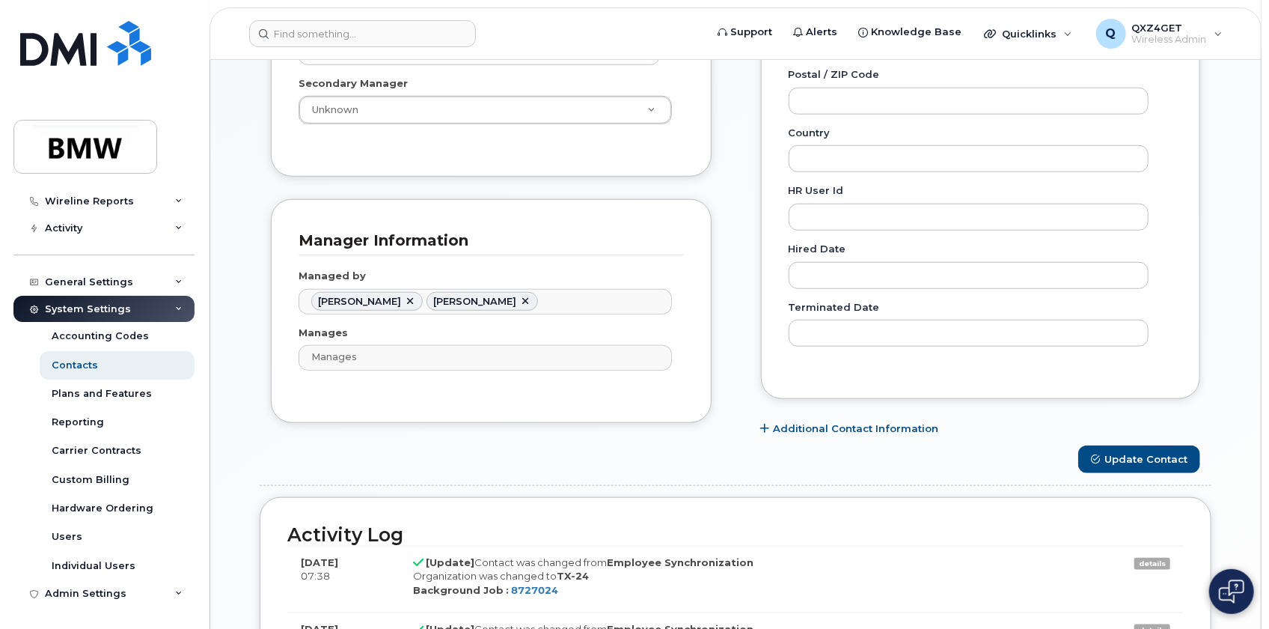
scroll to position [748, 0]
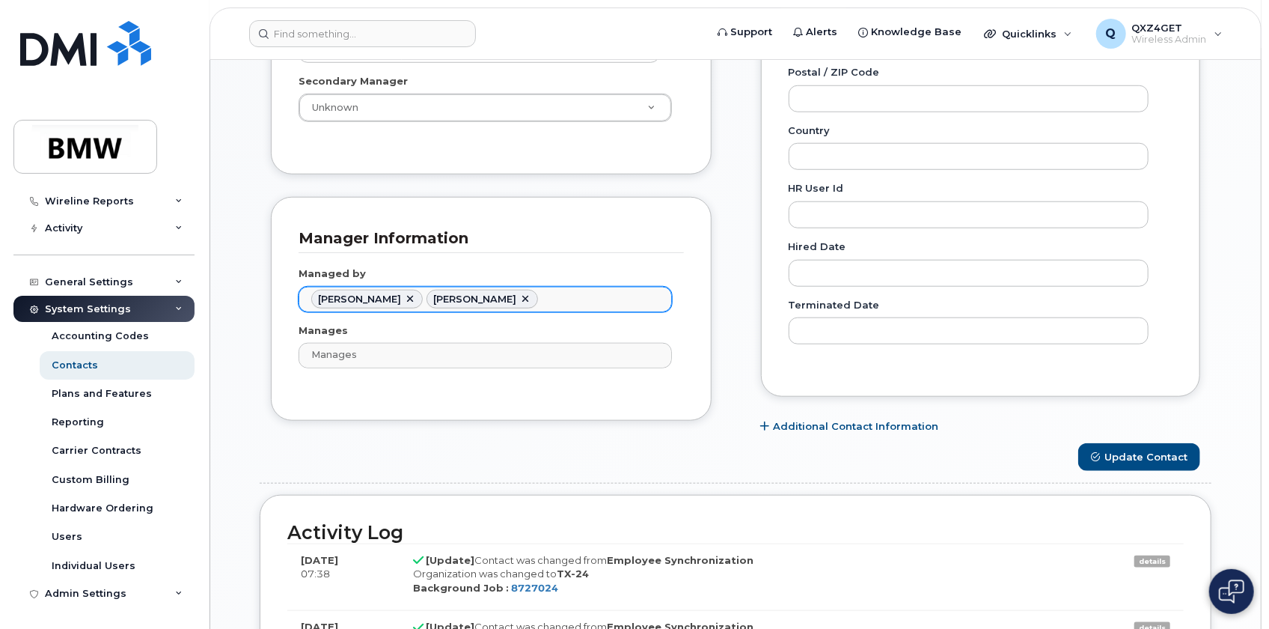
click at [519, 298] on link at bounding box center [525, 299] width 12 height 12
type input "1905493"
click at [1135, 457] on button "Update Contact" at bounding box center [1139, 457] width 122 height 28
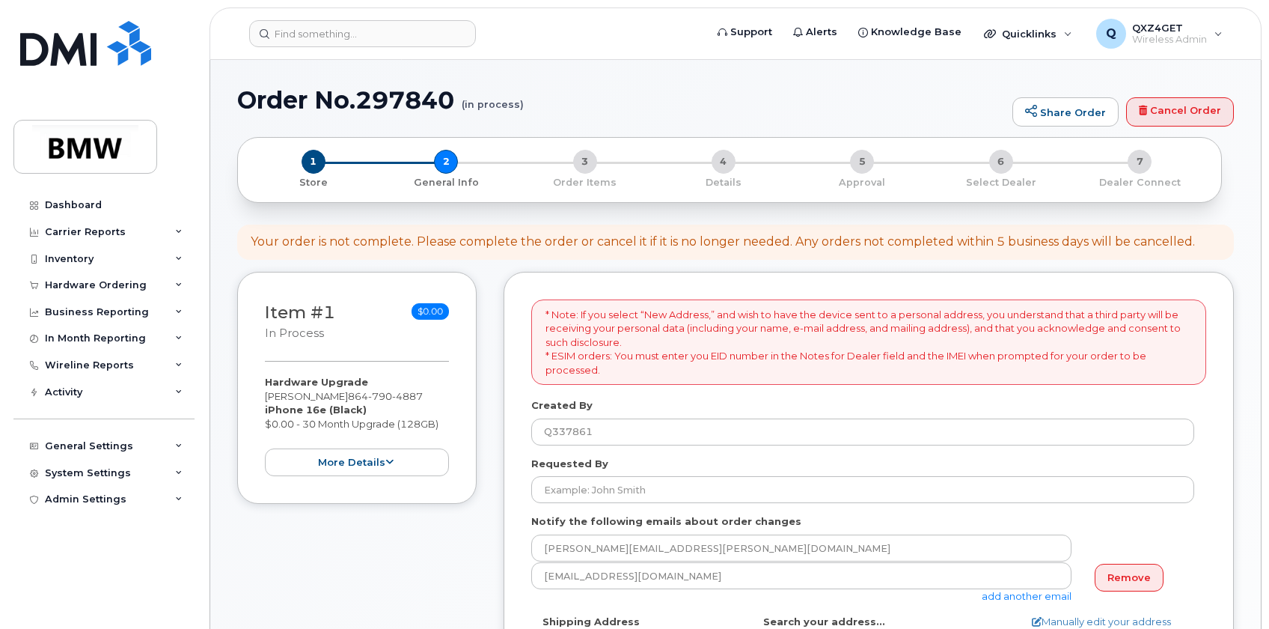
select select
click at [101, 283] on div "Hardware Ordering" at bounding box center [96, 285] width 102 height 12
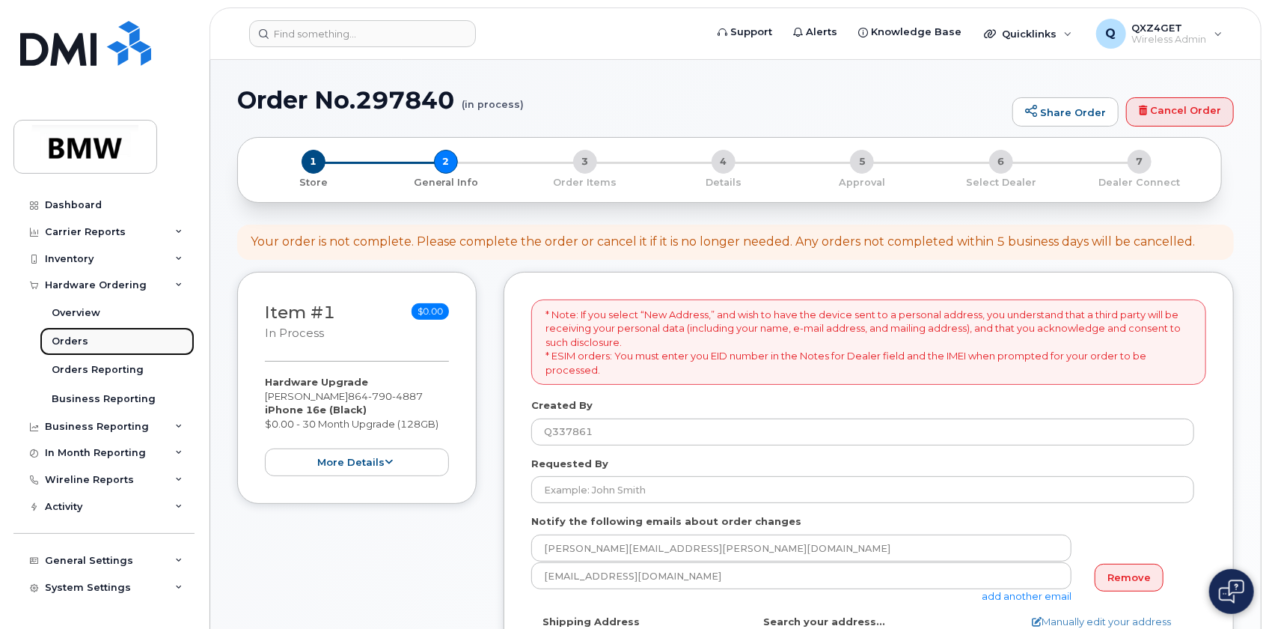
click at [67, 344] on div "Orders" at bounding box center [70, 341] width 37 height 13
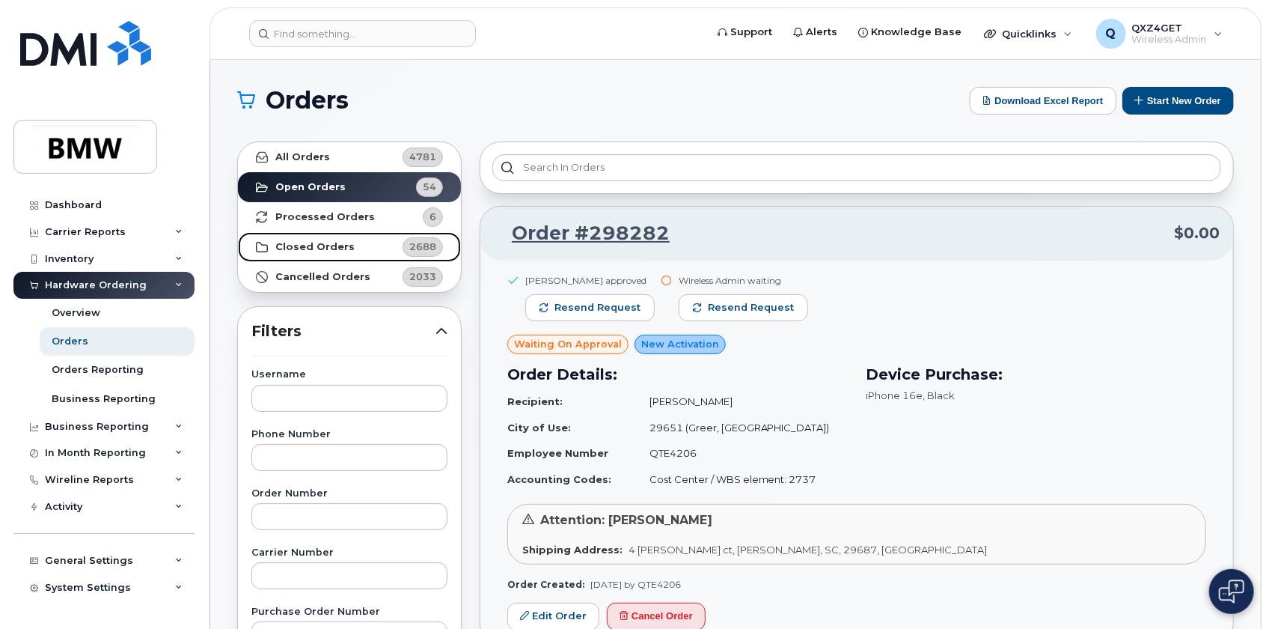
click at [317, 248] on strong "Closed Orders" at bounding box center [314, 247] width 79 height 12
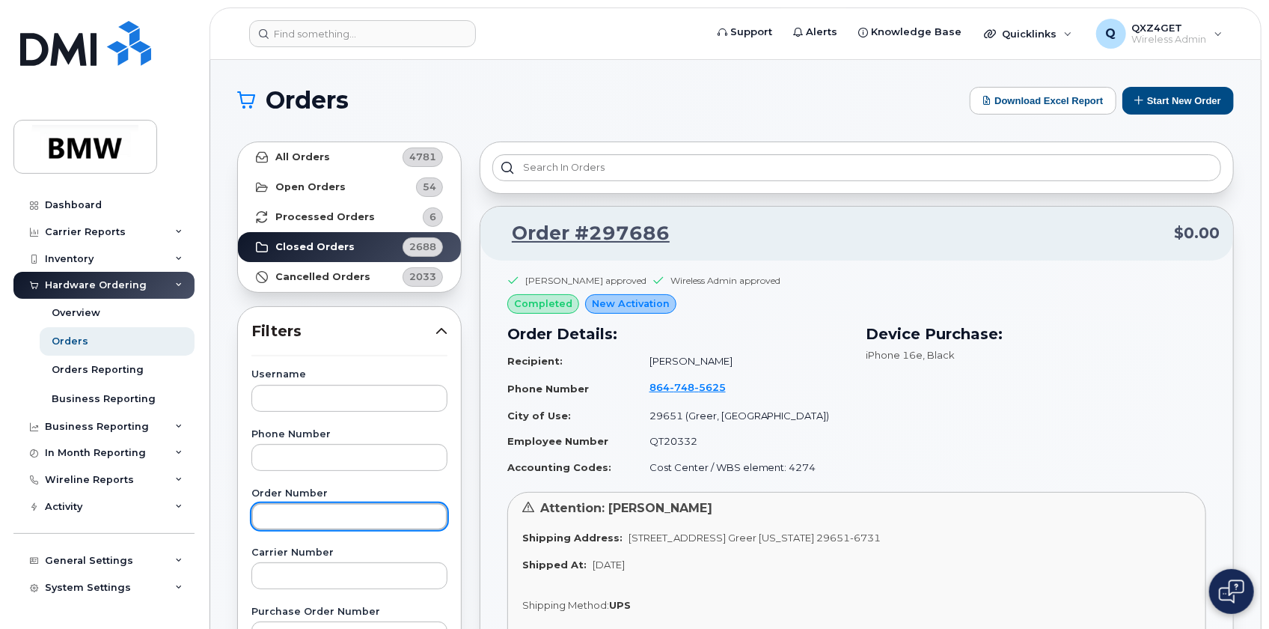
drag, startPoint x: 290, startPoint y: 515, endPoint x: 287, endPoint y: 499, distance: 16.2
click at [290, 514] on input "text" at bounding box center [349, 516] width 196 height 27
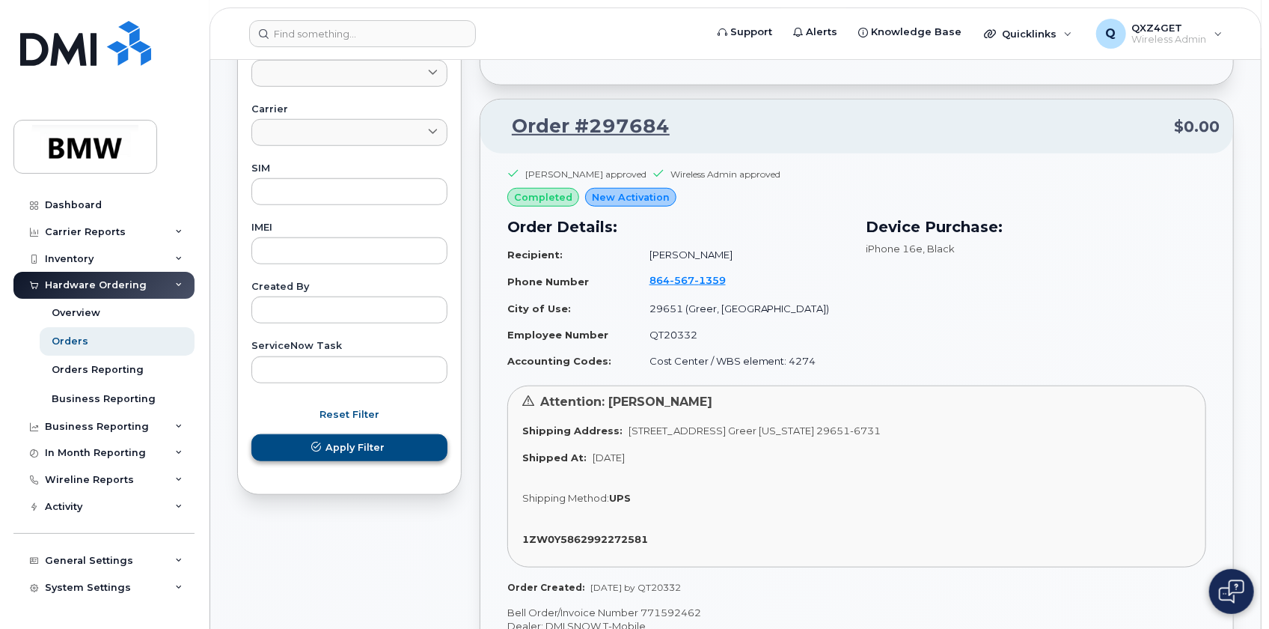
type input "297303"
click at [416, 443] on button "Apply Filter" at bounding box center [349, 447] width 196 height 27
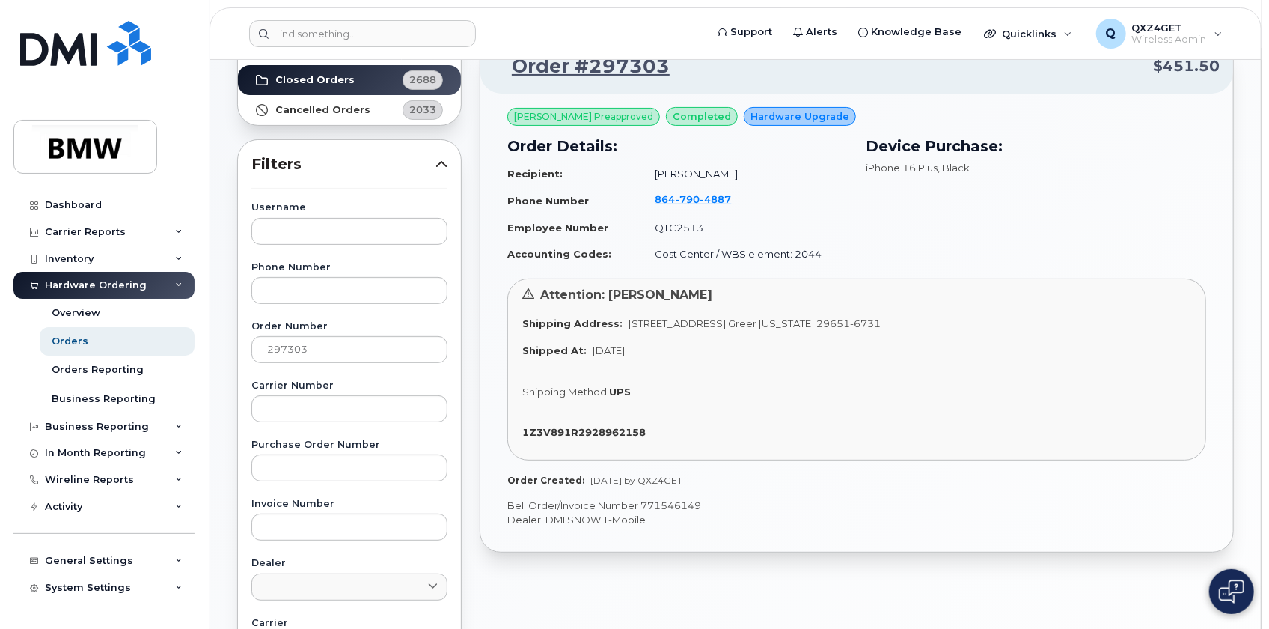
scroll to position [144, 0]
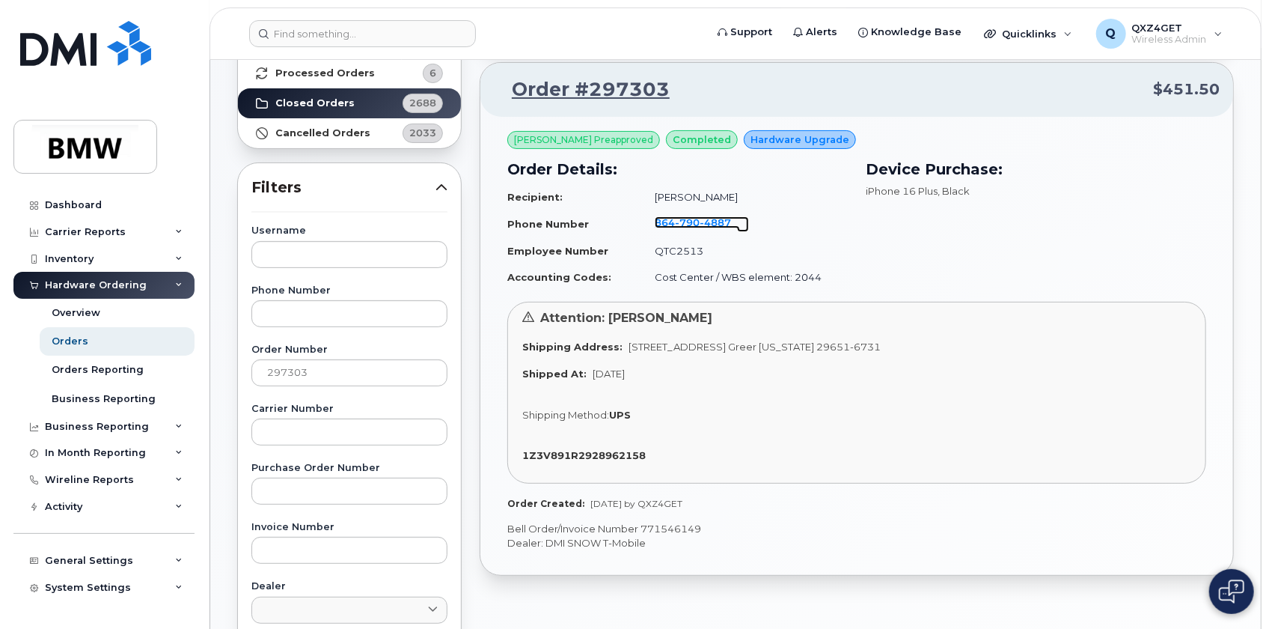
click at [700, 217] on span "790" at bounding box center [715, 222] width 31 height 12
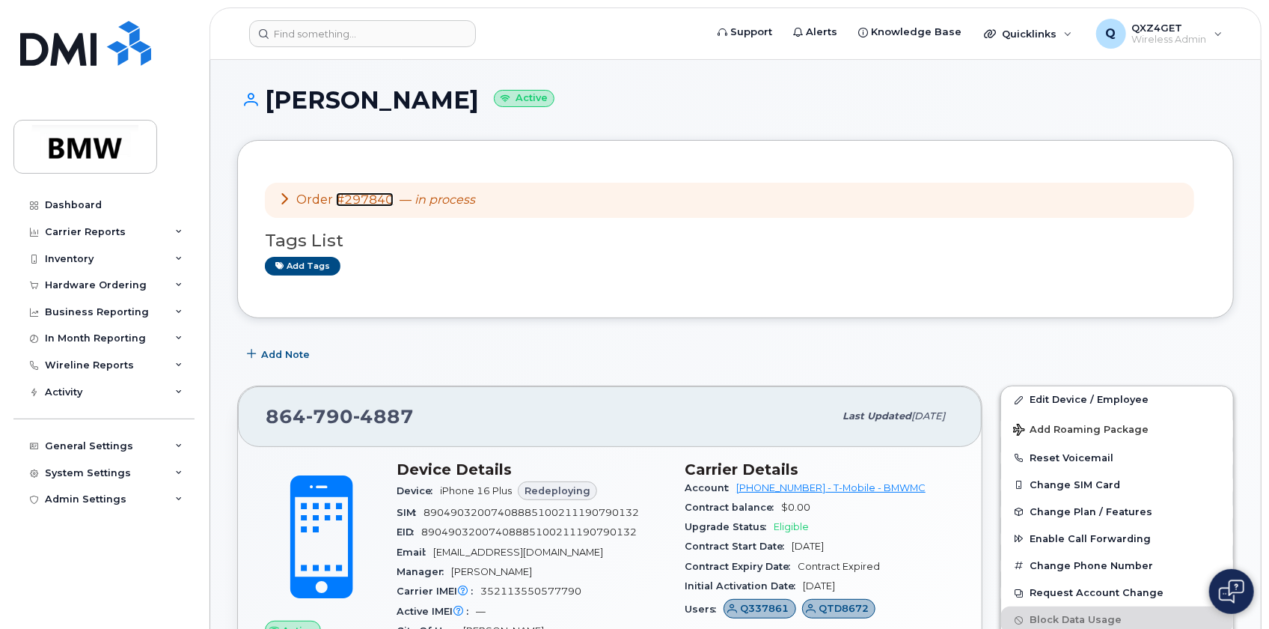
click at [376, 199] on link "#297840" at bounding box center [365, 199] width 58 height 14
drag, startPoint x: 326, startPoint y: 419, endPoint x: 257, endPoint y: 421, distance: 69.6
click at [257, 421] on div "864 790 4887 Last updated Aug 18, 2025" at bounding box center [610, 416] width 744 height 60
copy span "864 790 4887"
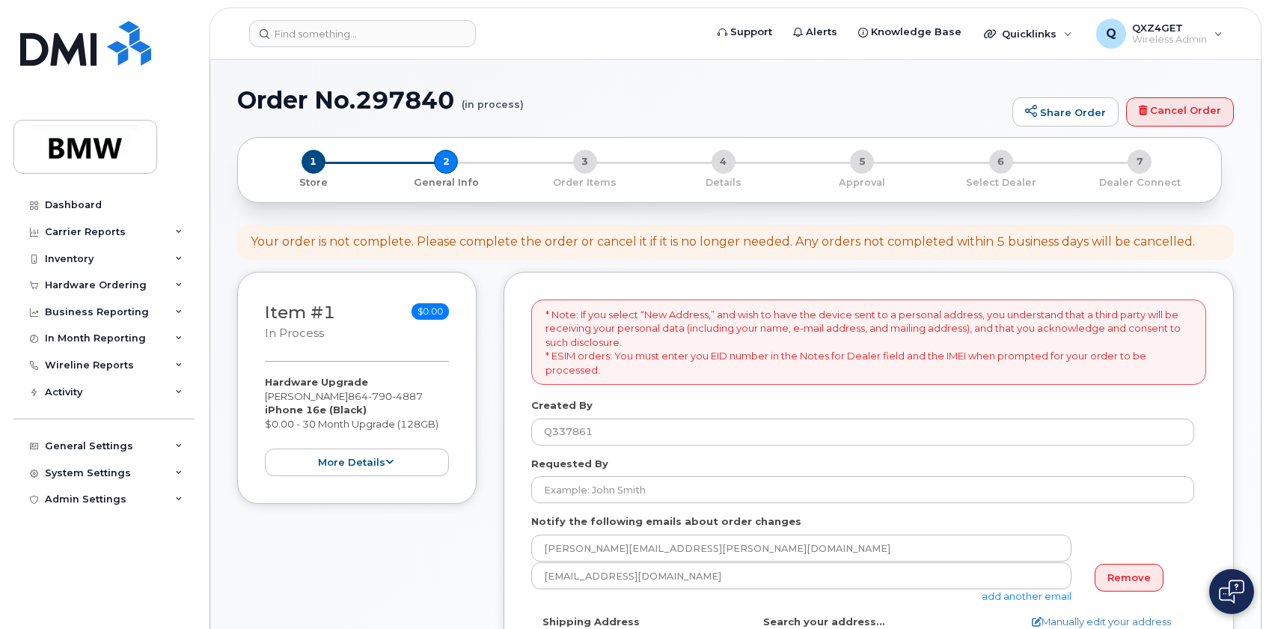
select select
drag, startPoint x: 442, startPoint y: 391, endPoint x: 360, endPoint y: 396, distance: 81.7
click at [360, 396] on div "Hardware Upgrade Bartlomiej Albinski 864 790 4887 iPhone 16e (Black) $0.00 - 30…" at bounding box center [357, 425] width 184 height 101
copy span "[PHONE_NUMBER]"
